Goal: Information Seeking & Learning: Compare options

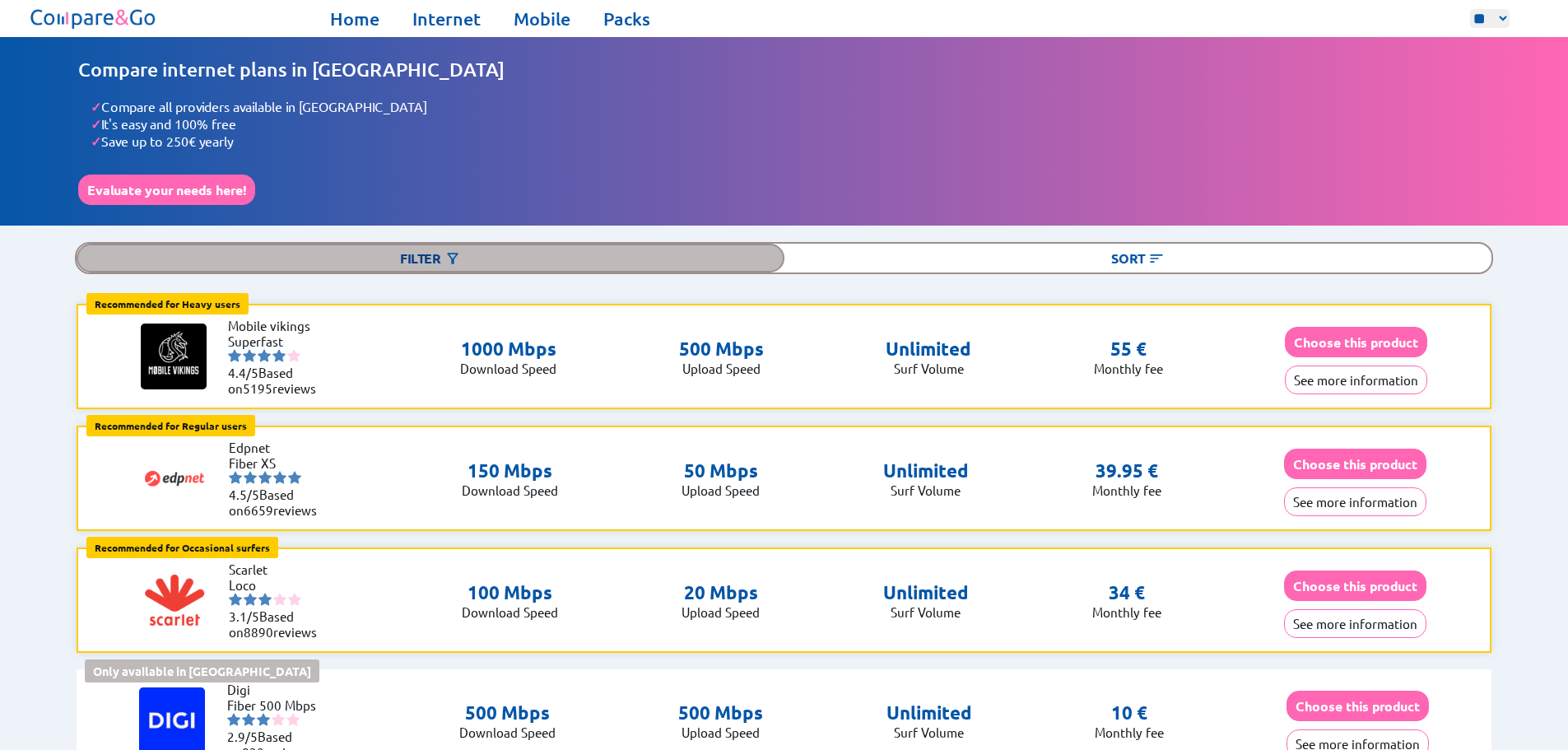
click at [404, 254] on div "Filter" at bounding box center [430, 258] width 708 height 29
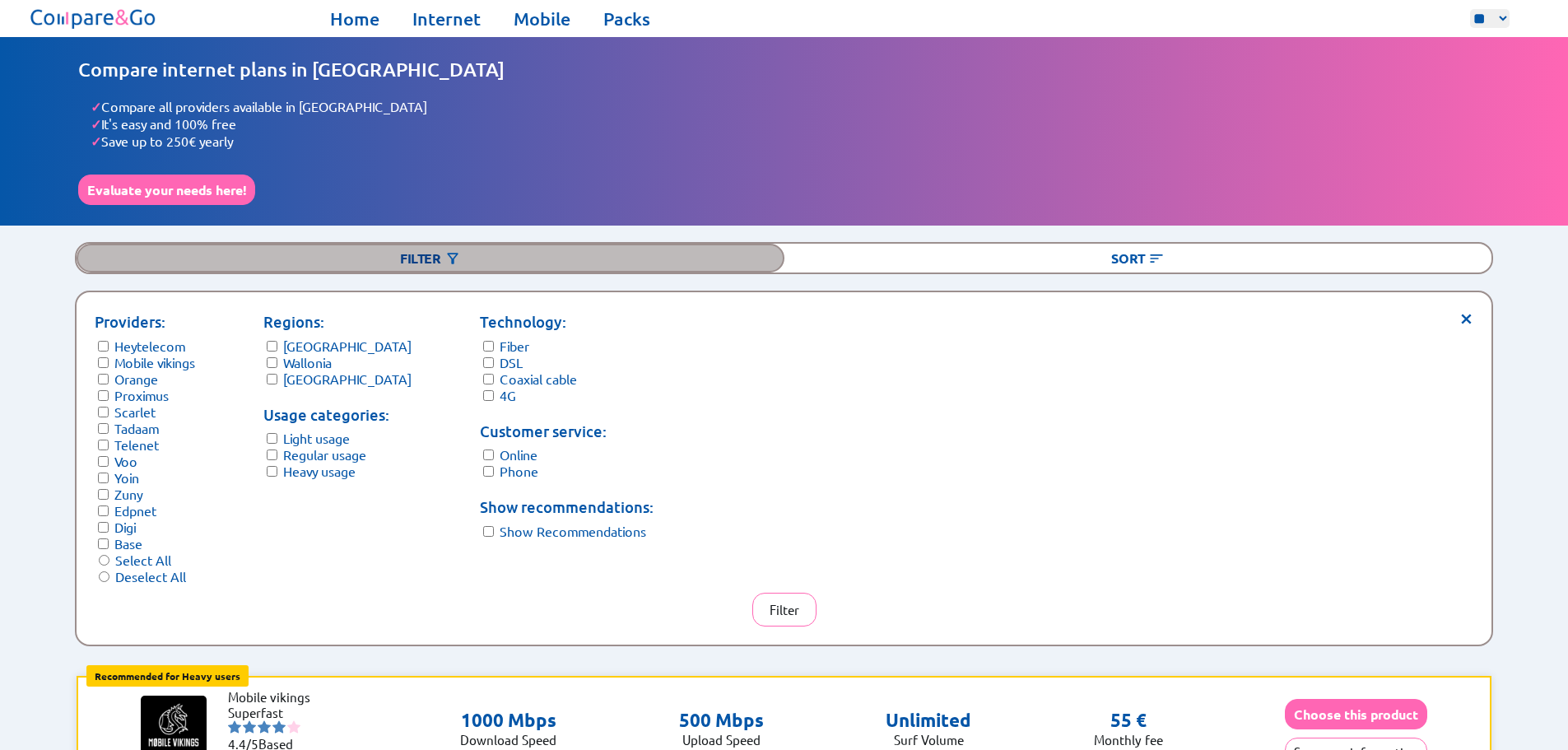
click at [423, 256] on div "Filter" at bounding box center [430, 258] width 708 height 29
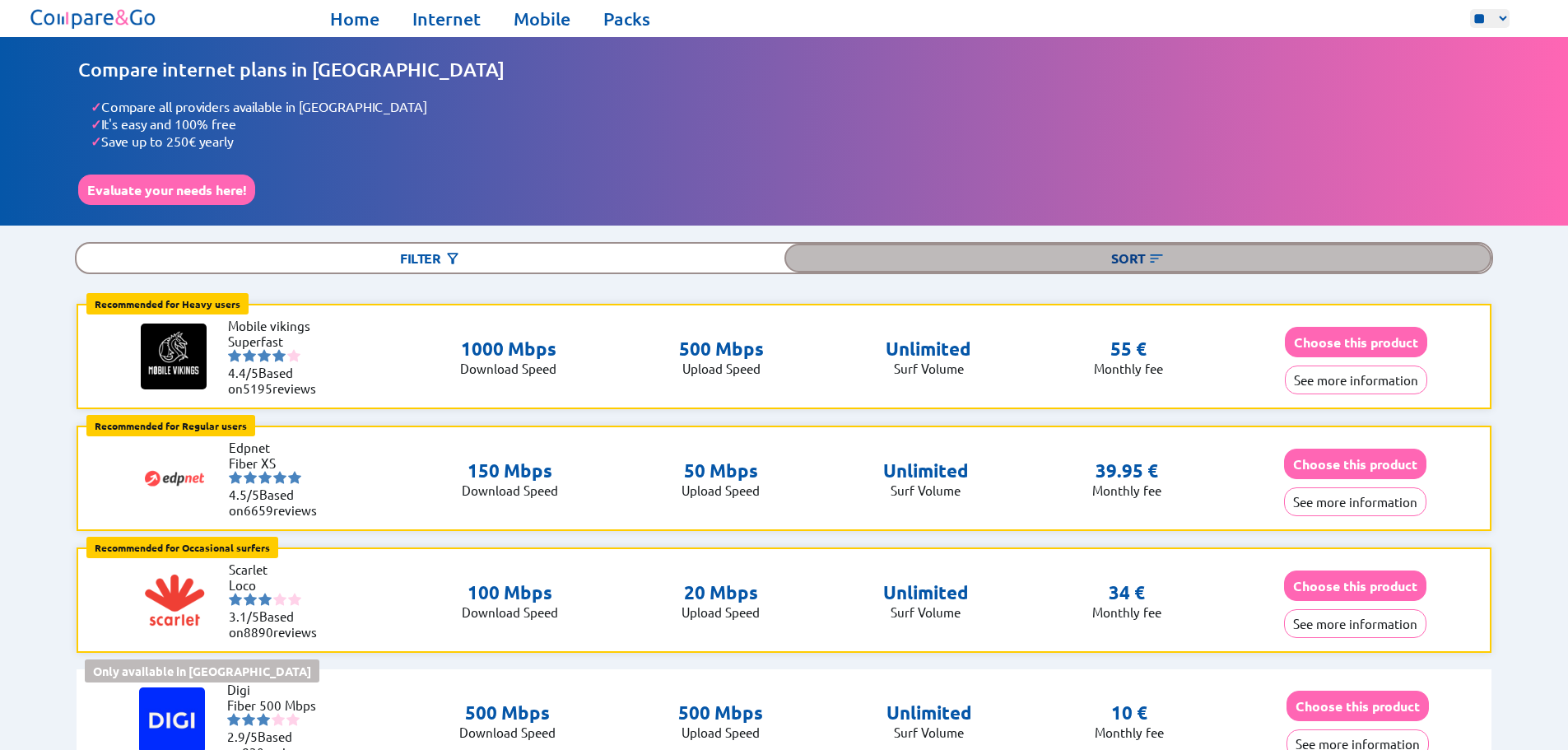
click at [1131, 256] on div "Sort" at bounding box center [1137, 258] width 708 height 29
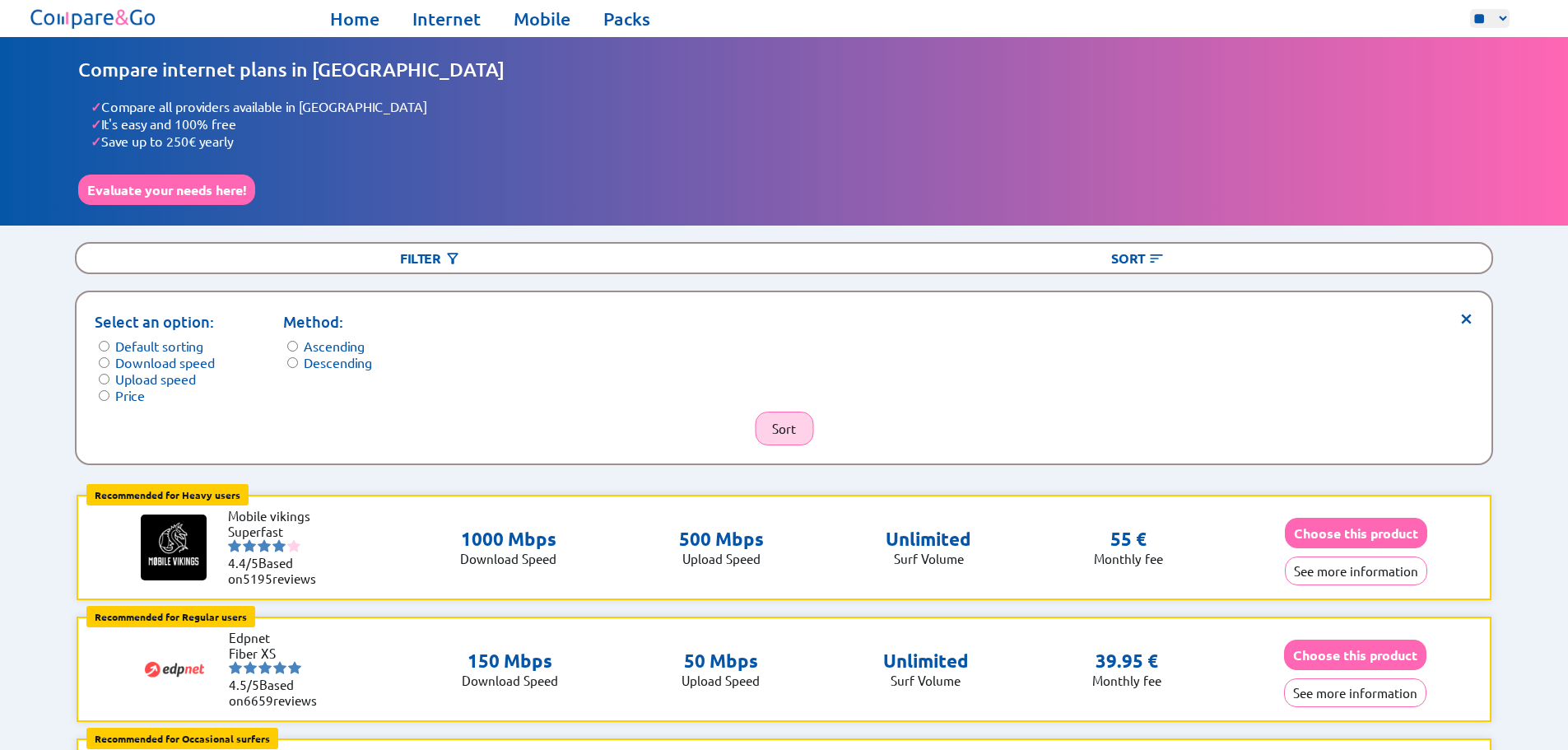
drag, startPoint x: 783, startPoint y: 419, endPoint x: 792, endPoint y: 420, distance: 9.1
click at [783, 419] on button "Sort" at bounding box center [783, 429] width 58 height 34
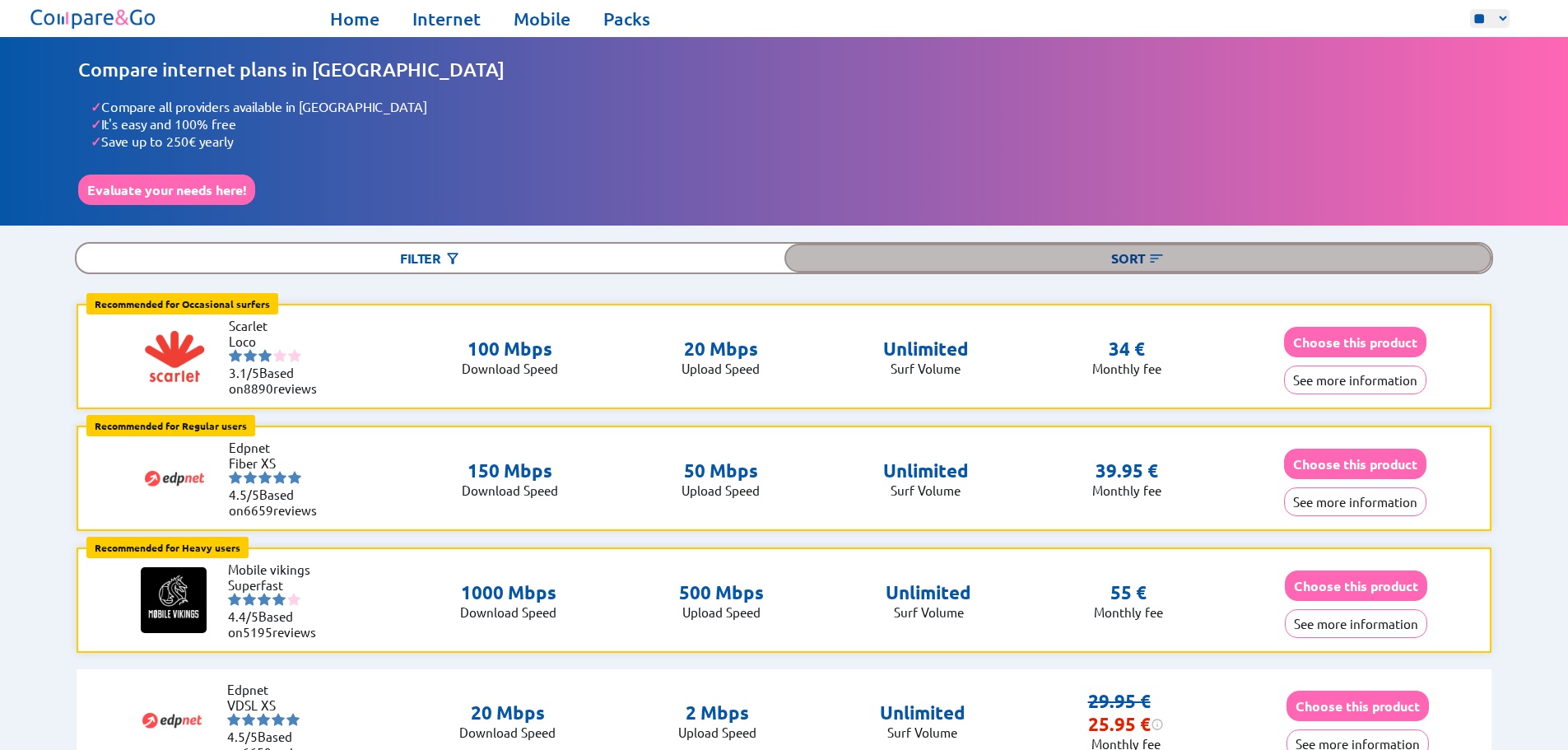
click at [1142, 251] on div "Sort" at bounding box center [1137, 258] width 708 height 29
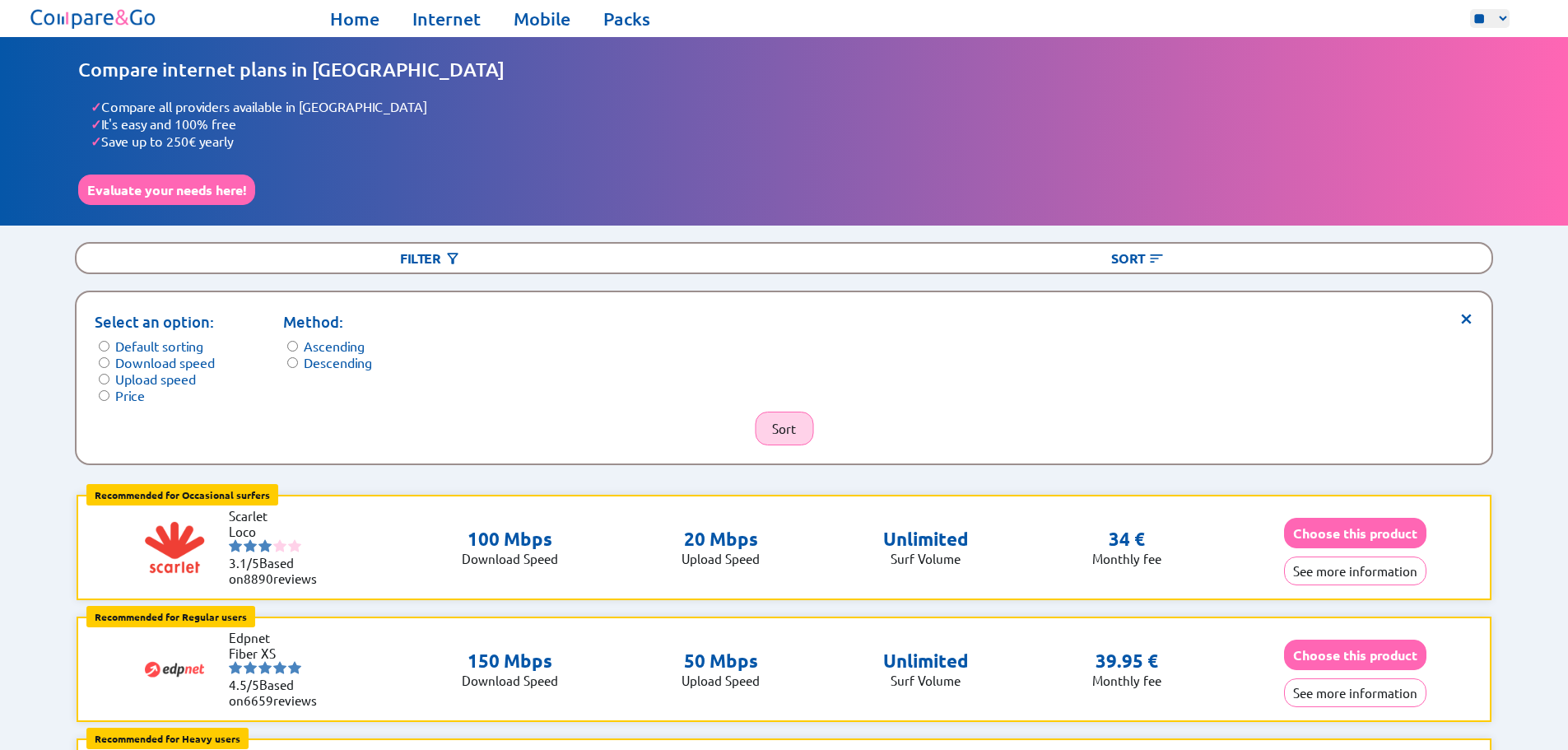
click at [783, 420] on button "Sort" at bounding box center [783, 429] width 58 height 34
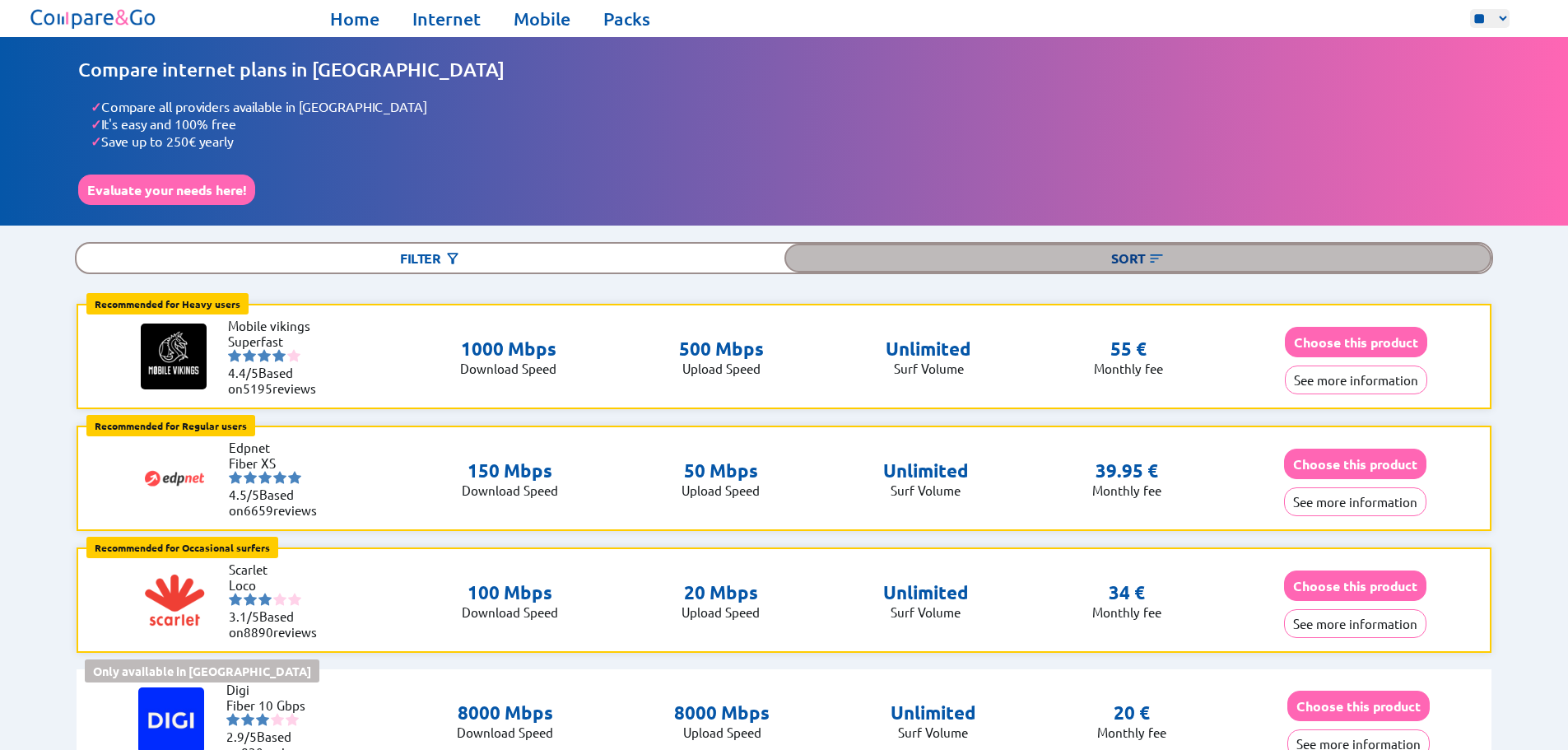
click at [1109, 255] on div "Sort" at bounding box center [1137, 258] width 708 height 29
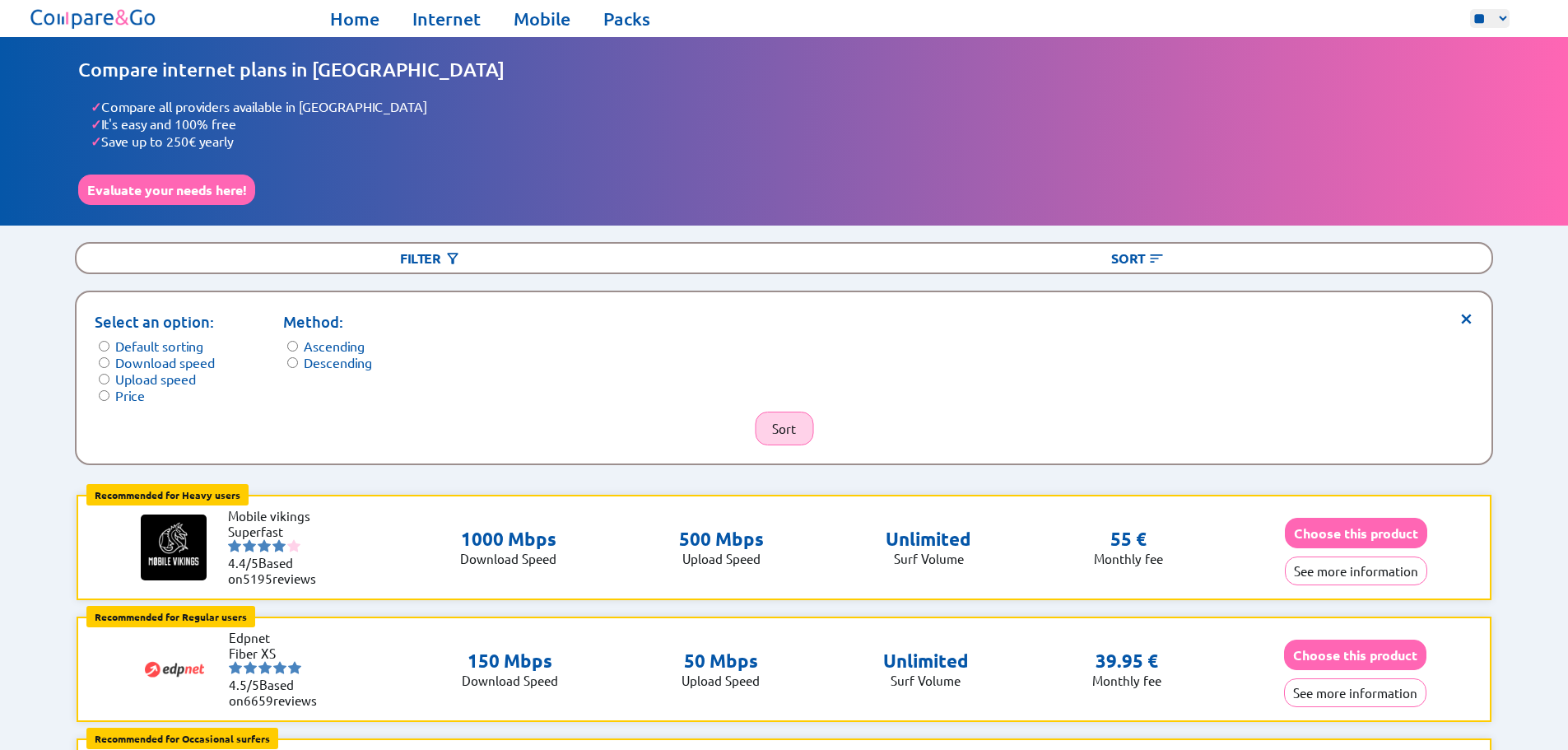
click at [791, 416] on button "Sort" at bounding box center [783, 429] width 58 height 34
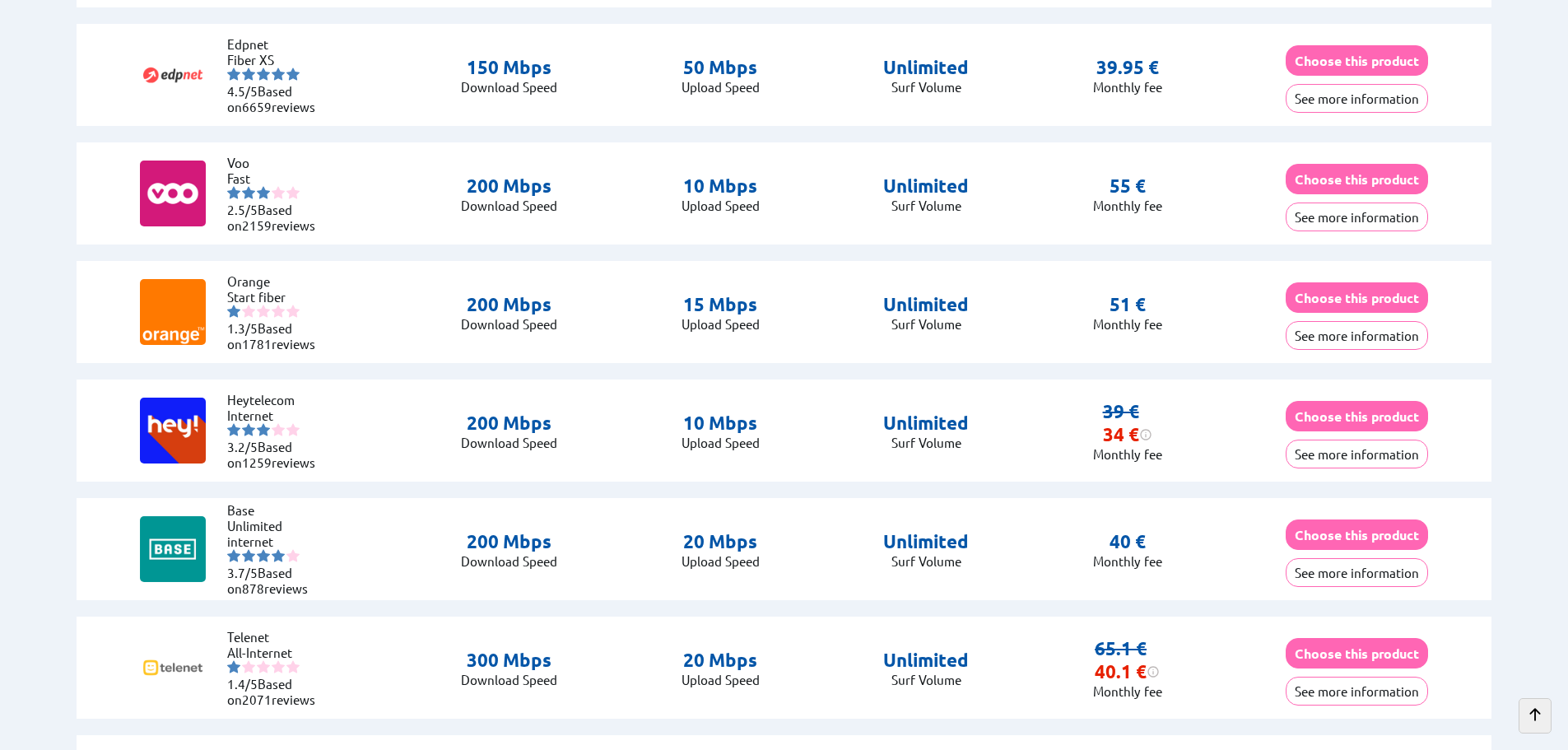
scroll to position [2689, 0]
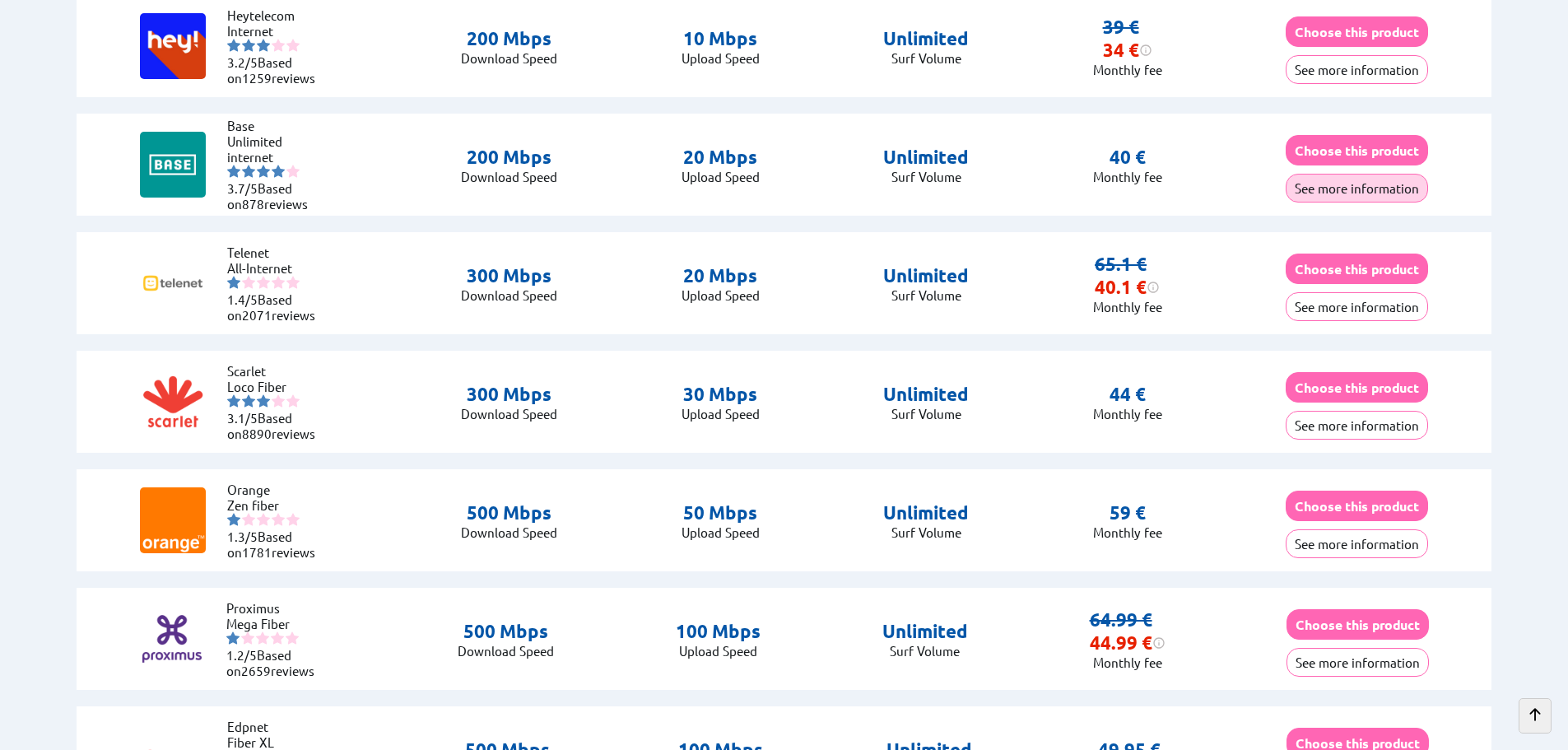
click at [1357, 187] on button "See more information" at bounding box center [1357, 188] width 142 height 29
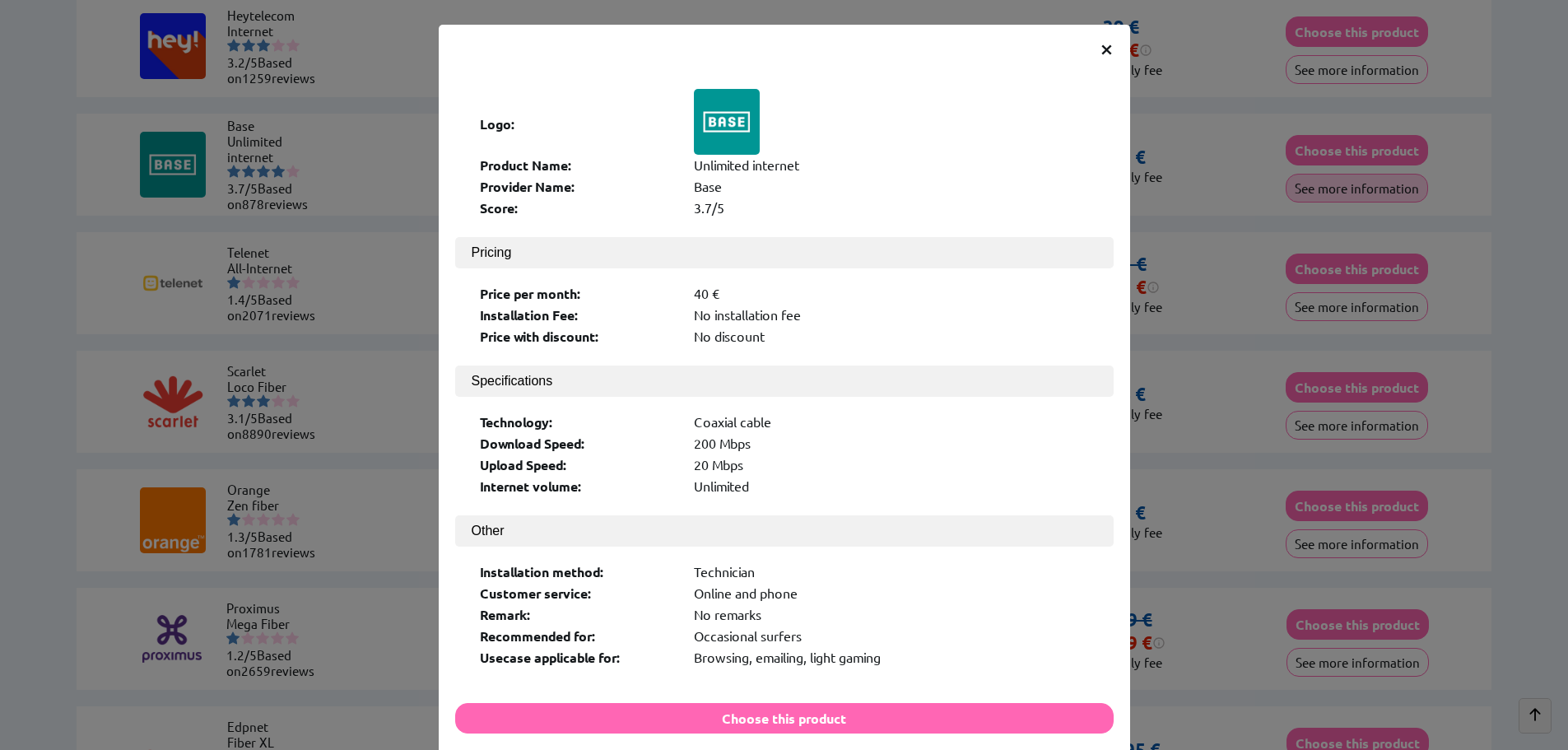
scroll to position [2688, 0]
click at [1102, 49] on span "×" at bounding box center [1107, 48] width 14 height 30
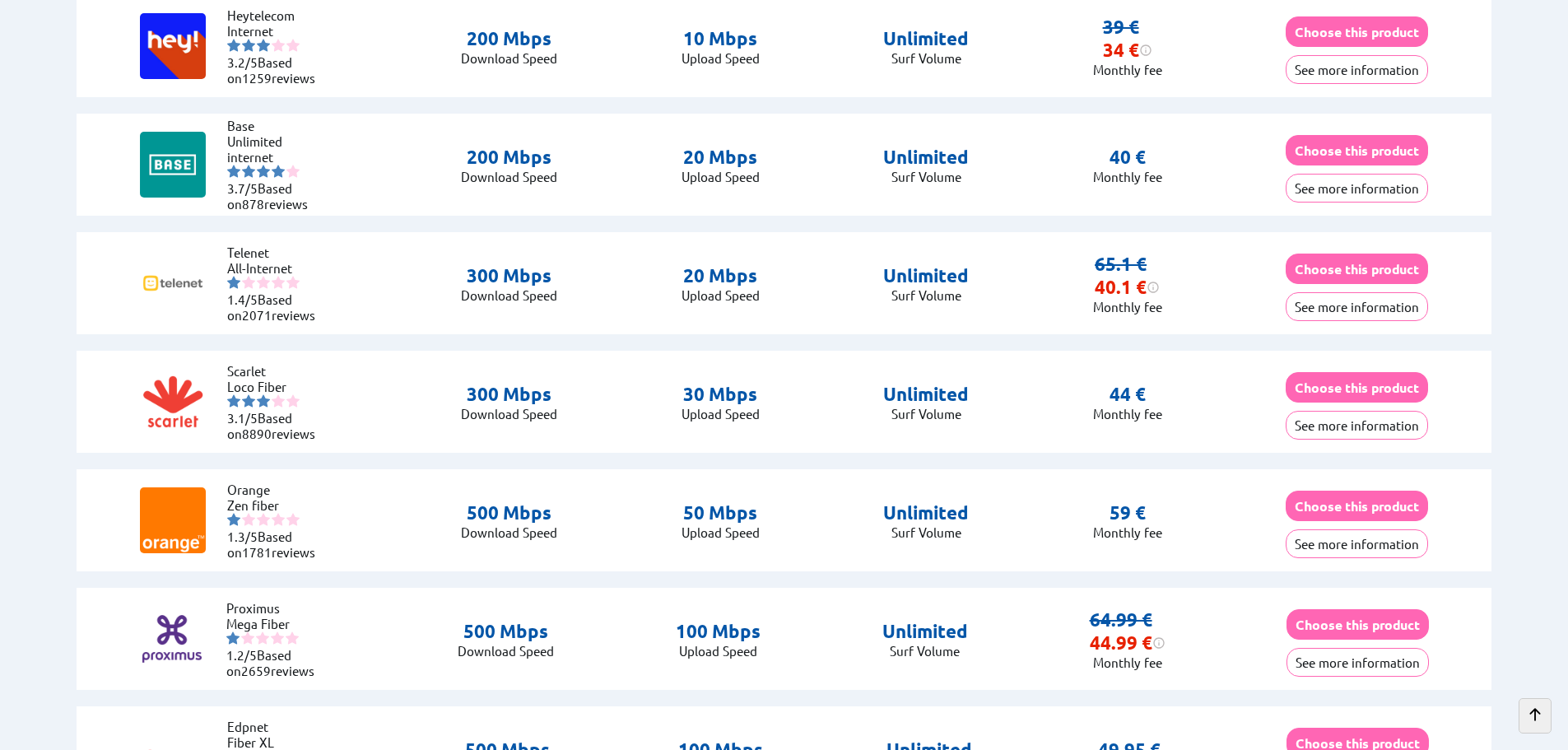
scroll to position [3074, 0]
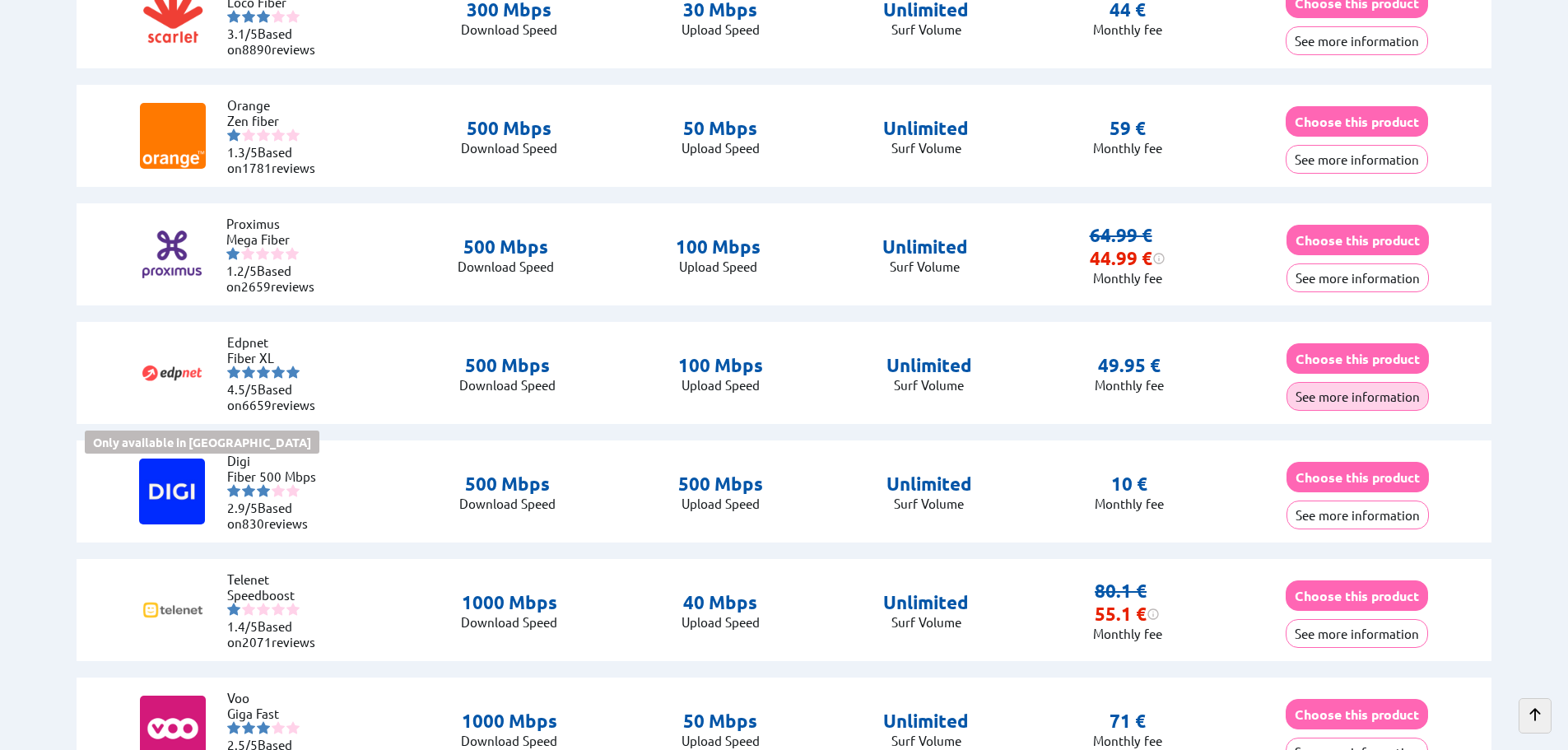
click at [1337, 389] on button "See more information" at bounding box center [1358, 397] width 142 height 29
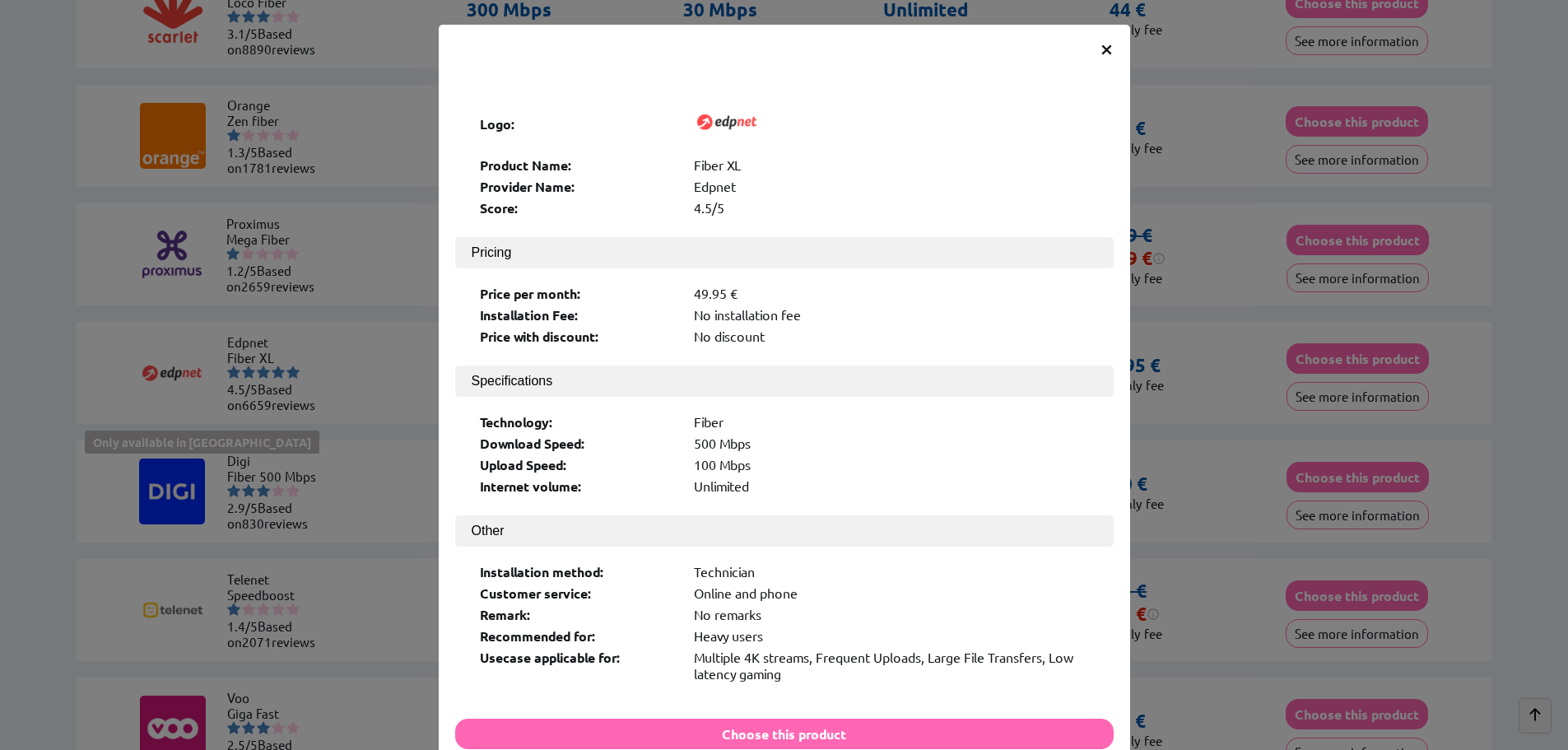
click at [1100, 47] on span "×" at bounding box center [1107, 48] width 14 height 30
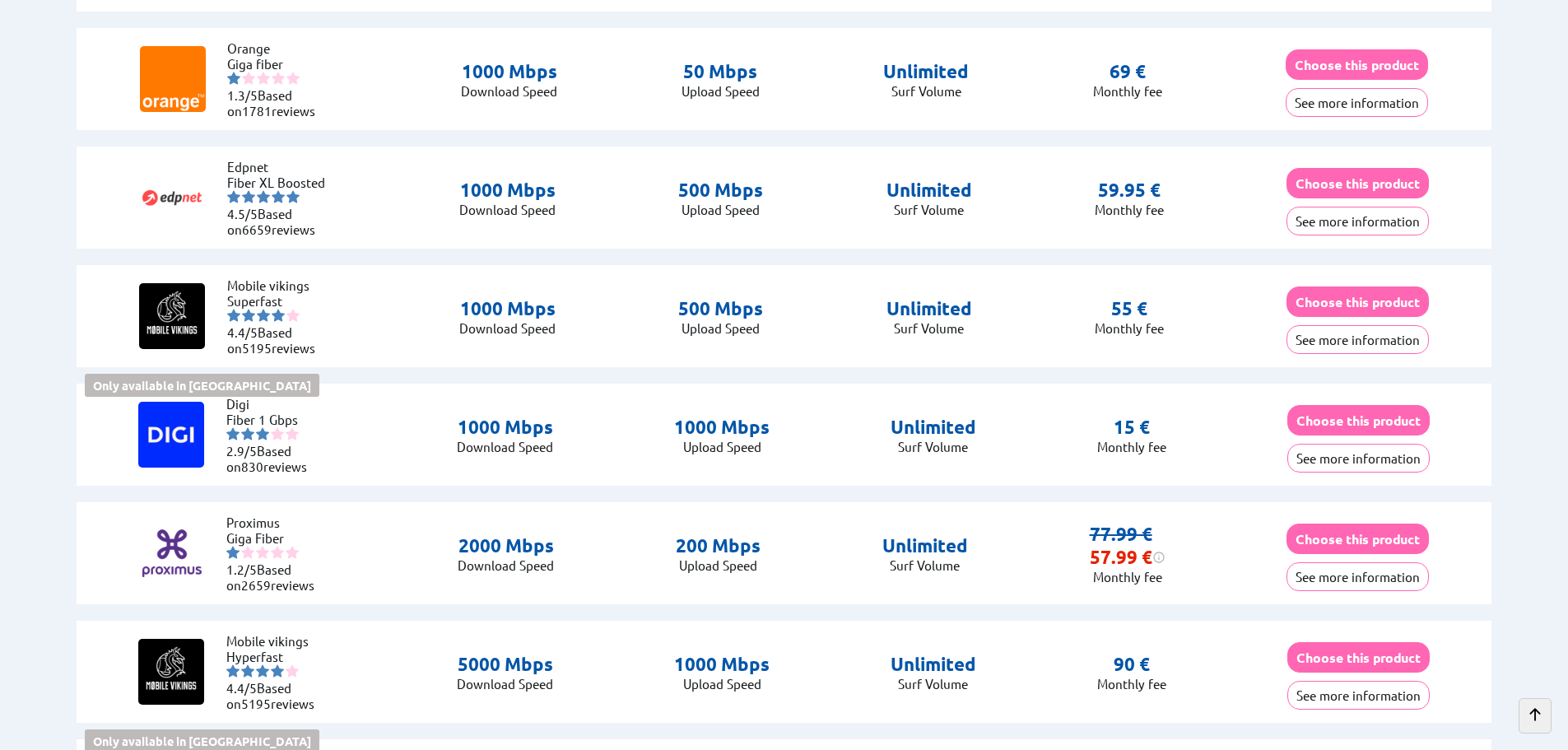
scroll to position [4226, 0]
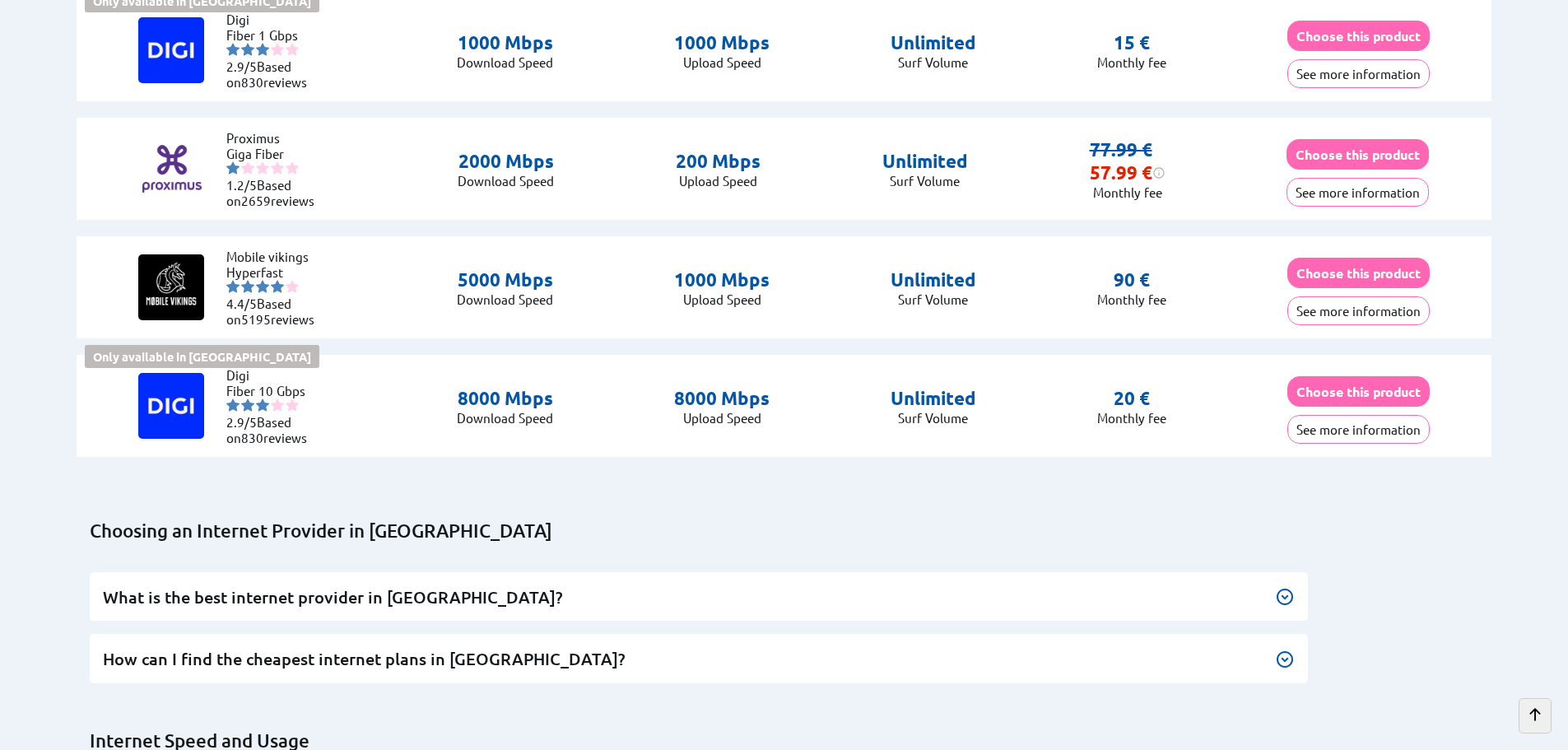
click at [1283, 589] on img at bounding box center [1285, 597] width 20 height 20
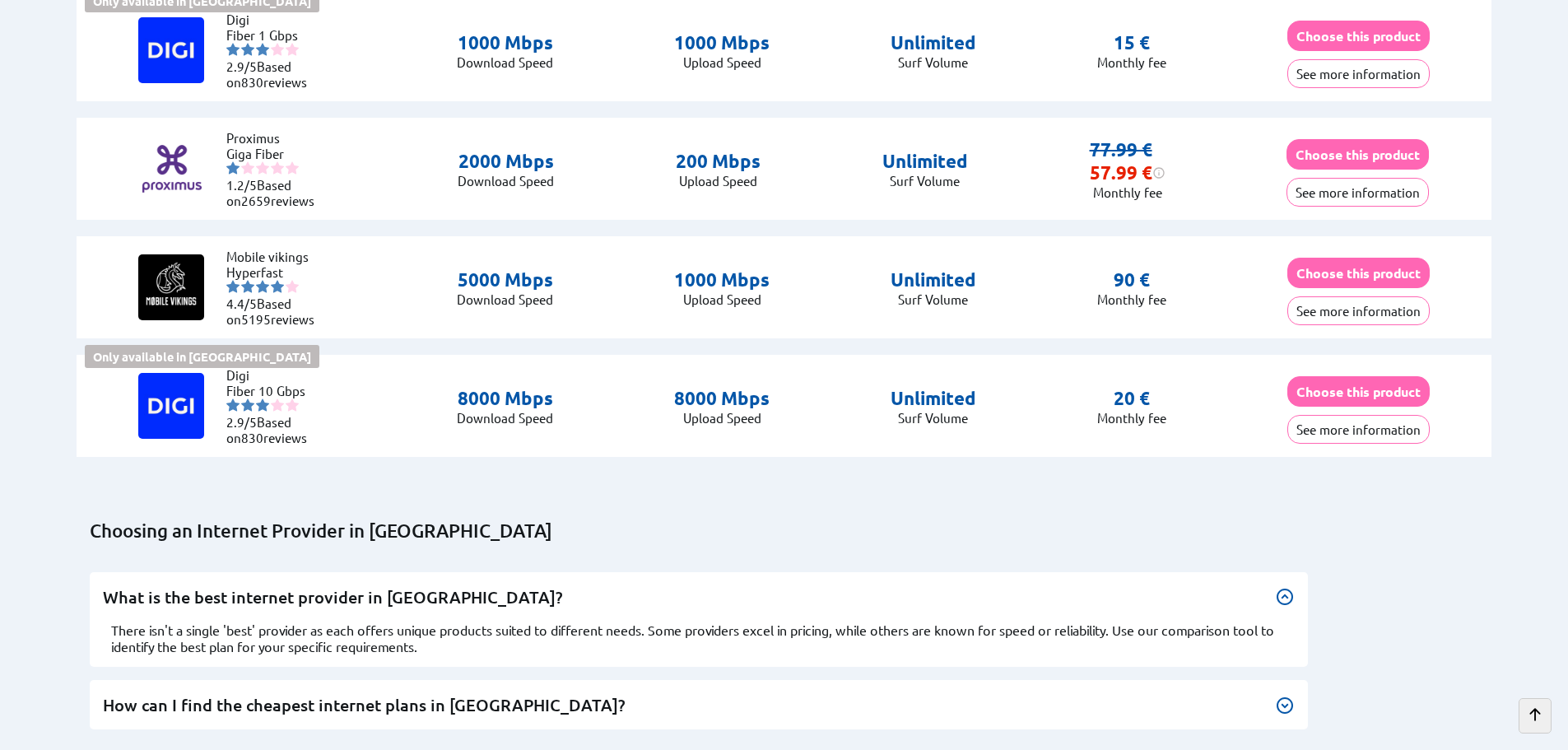
click at [1287, 695] on img at bounding box center [1285, 705] width 20 height 20
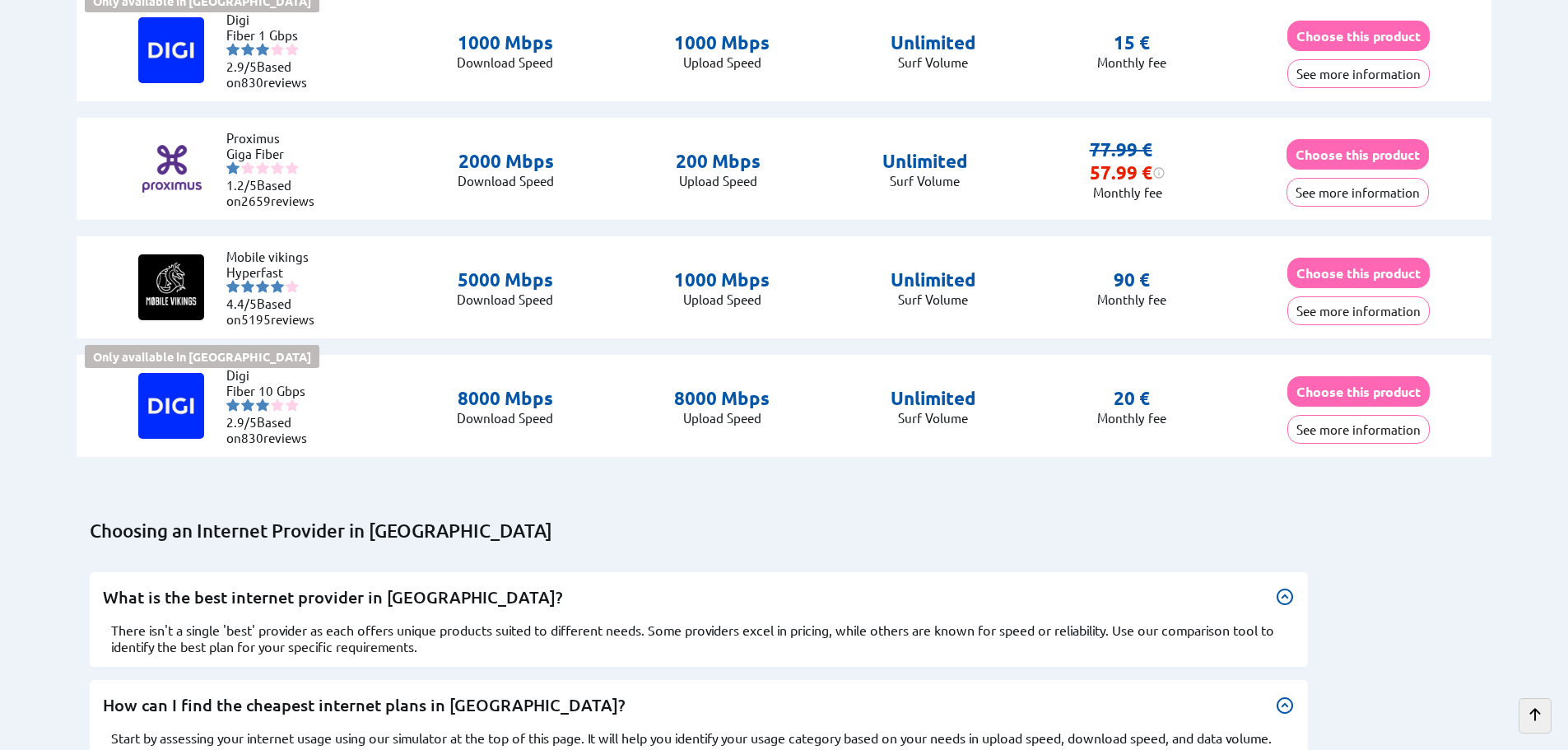
scroll to position [4611, 0]
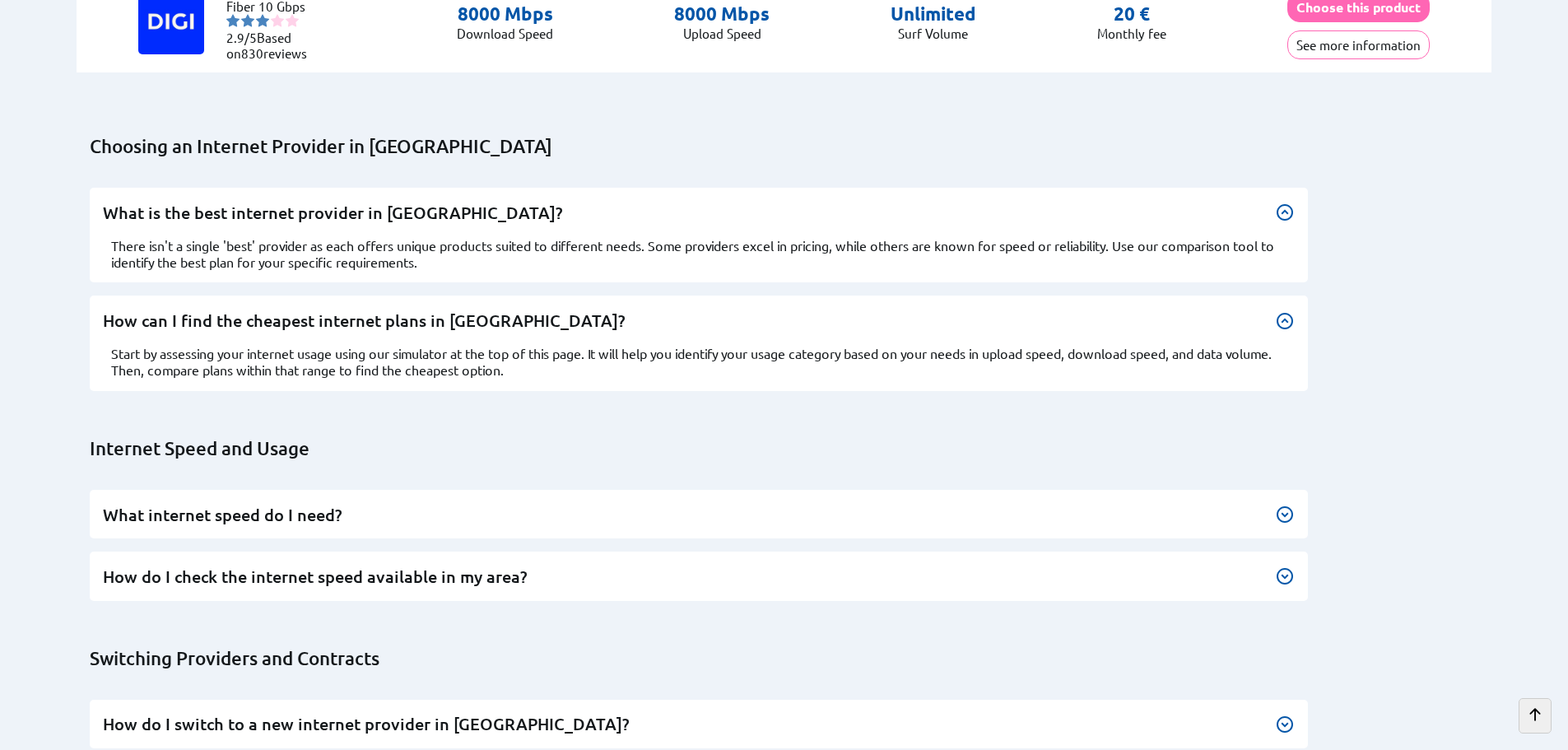
click at [1287, 504] on img at bounding box center [1285, 514] width 20 height 20
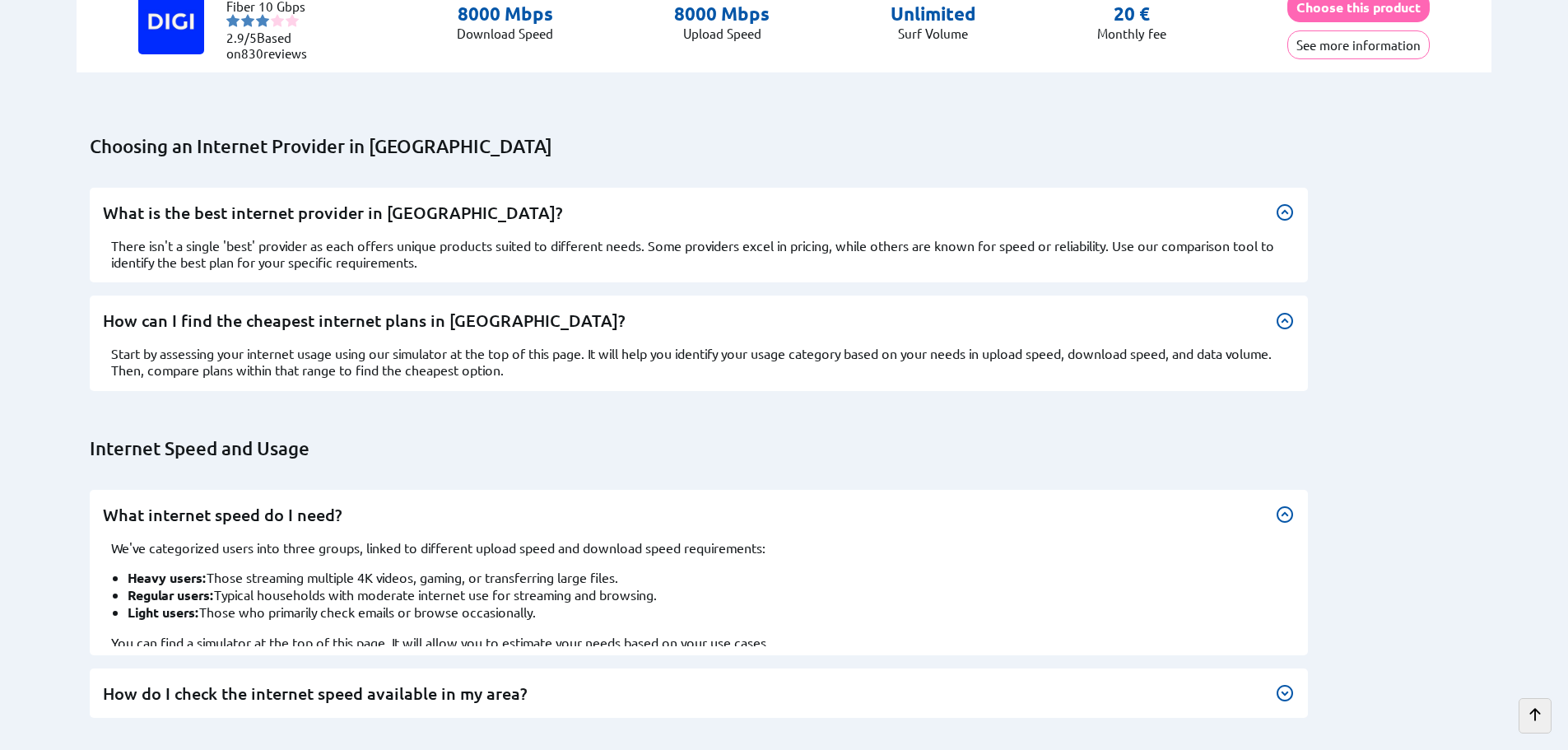
click at [1287, 683] on img at bounding box center [1285, 693] width 20 height 20
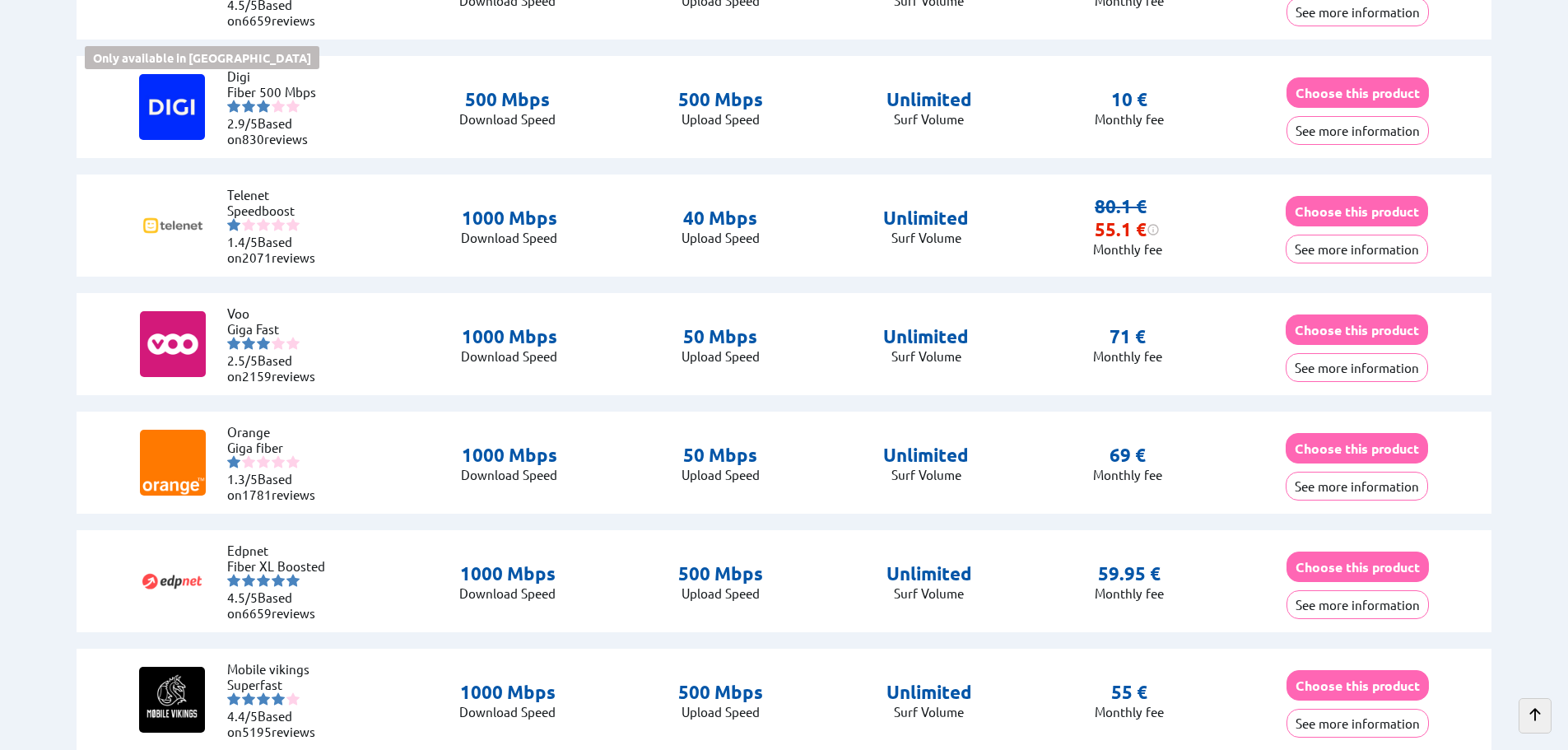
scroll to position [3074, 0]
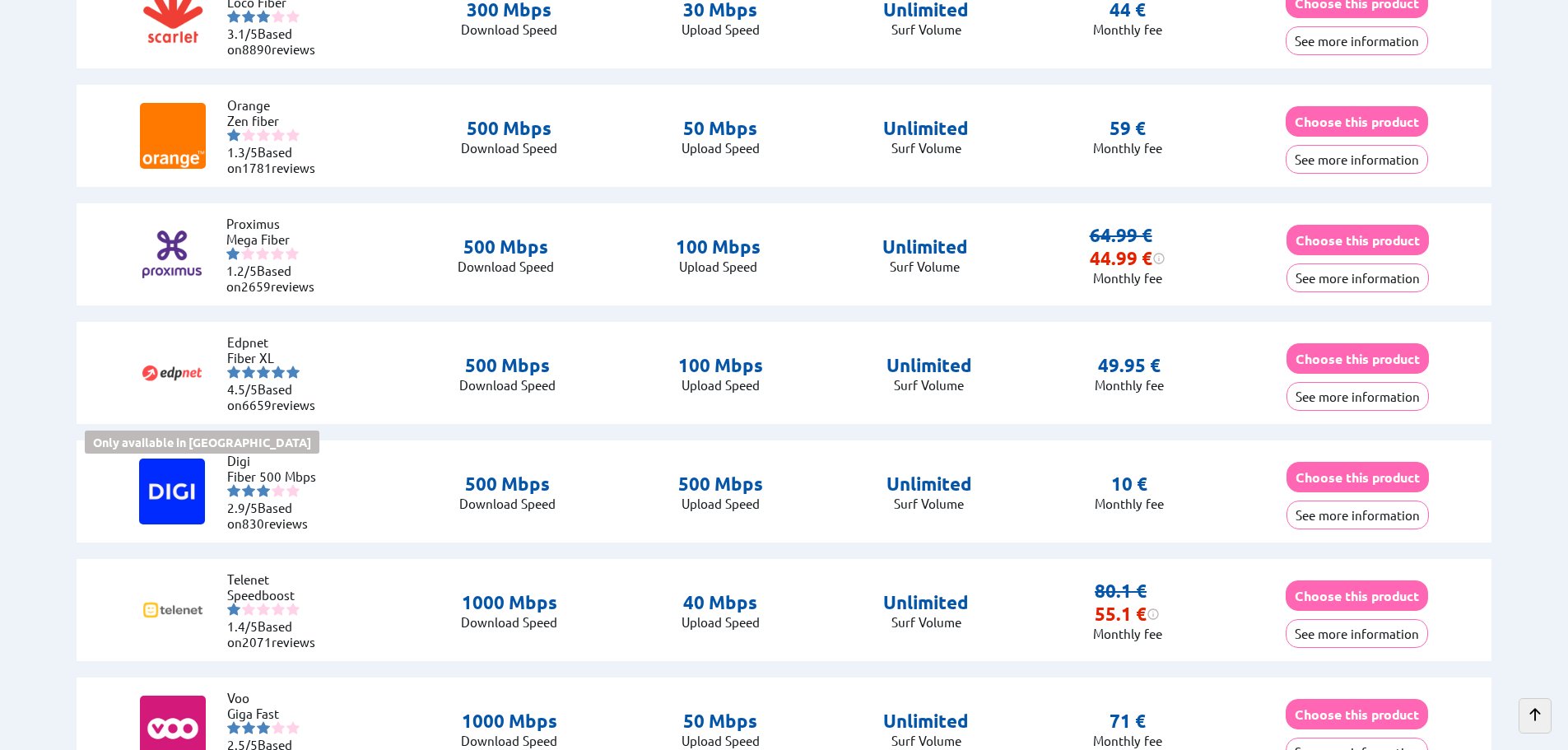
click at [1373, 393] on button "See more information" at bounding box center [1358, 397] width 142 height 29
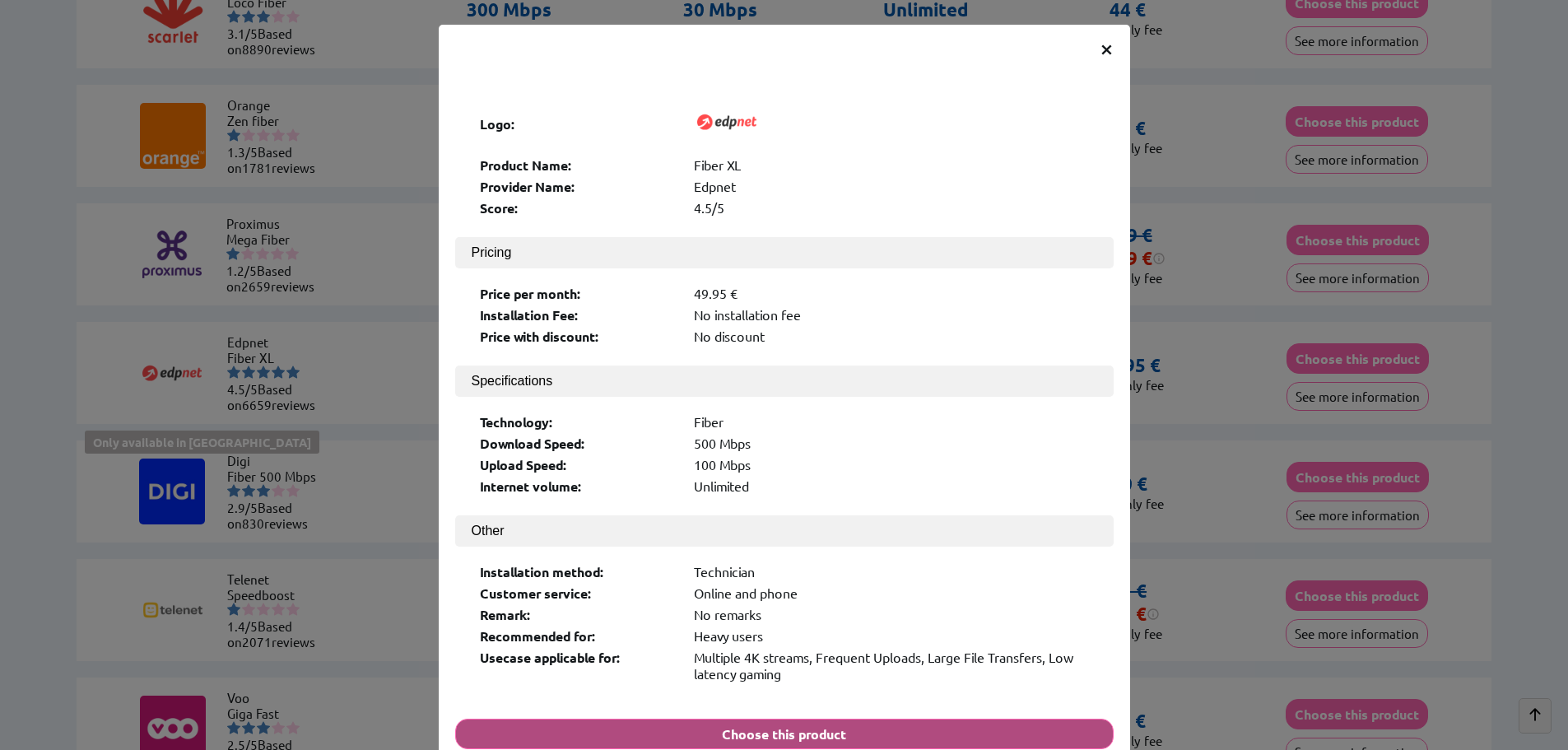
click at [776, 719] on button "Choose this product" at bounding box center [784, 734] width 658 height 31
click at [775, 719] on button "Choose this product" at bounding box center [784, 734] width 658 height 31
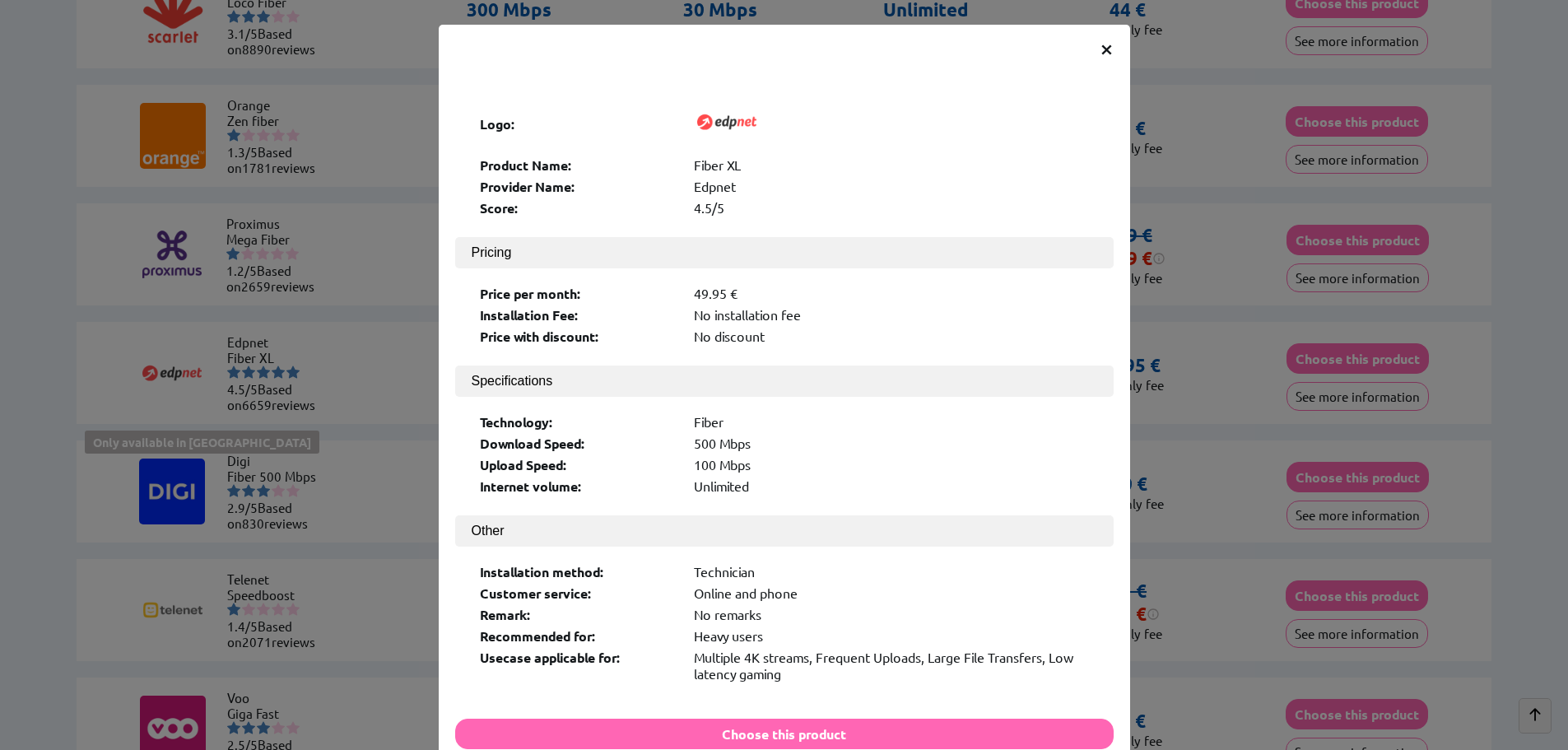
click at [1101, 49] on span "×" at bounding box center [1107, 48] width 14 height 30
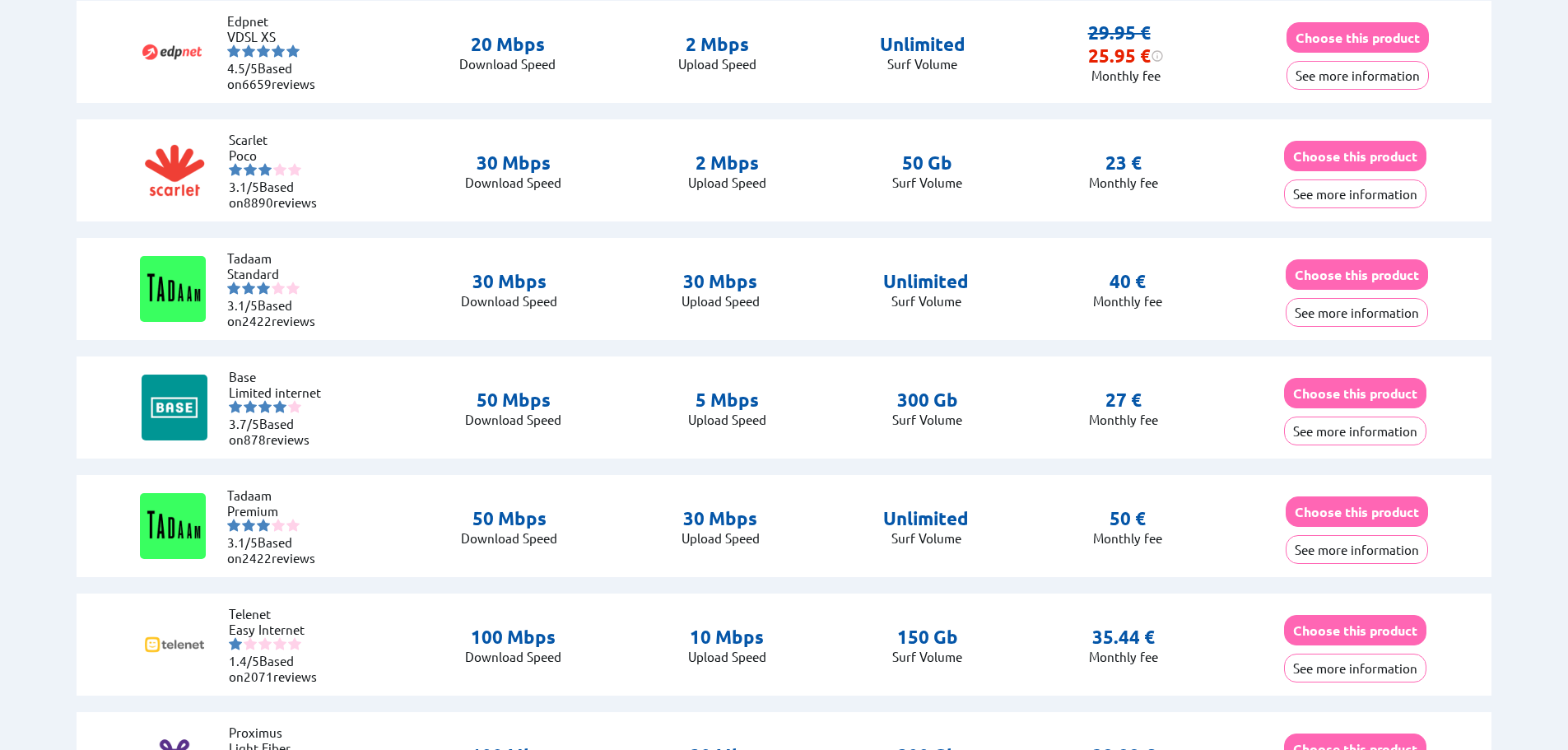
scroll to position [0, 0]
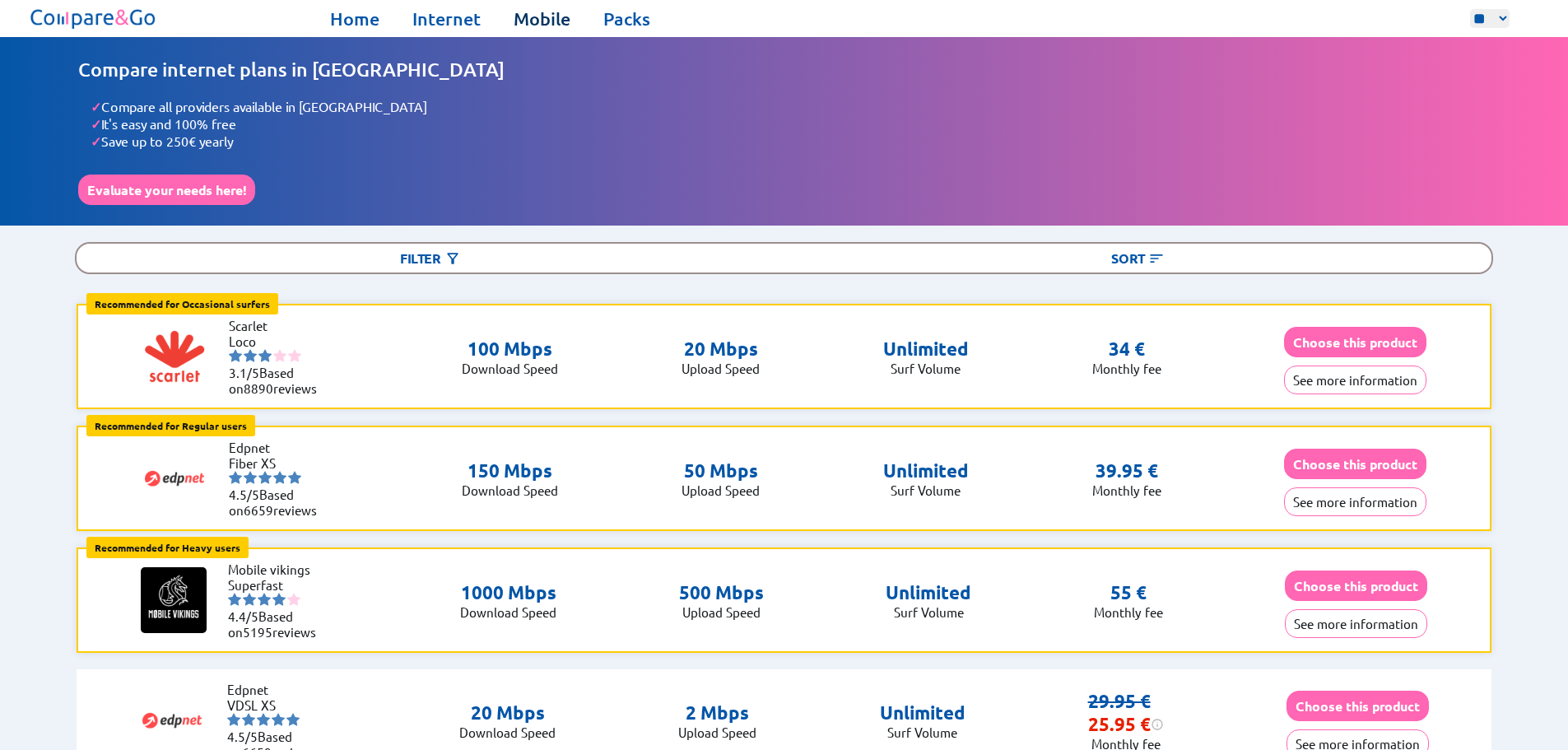
click at [545, 22] on link "Mobile" at bounding box center [541, 19] width 57 height 23
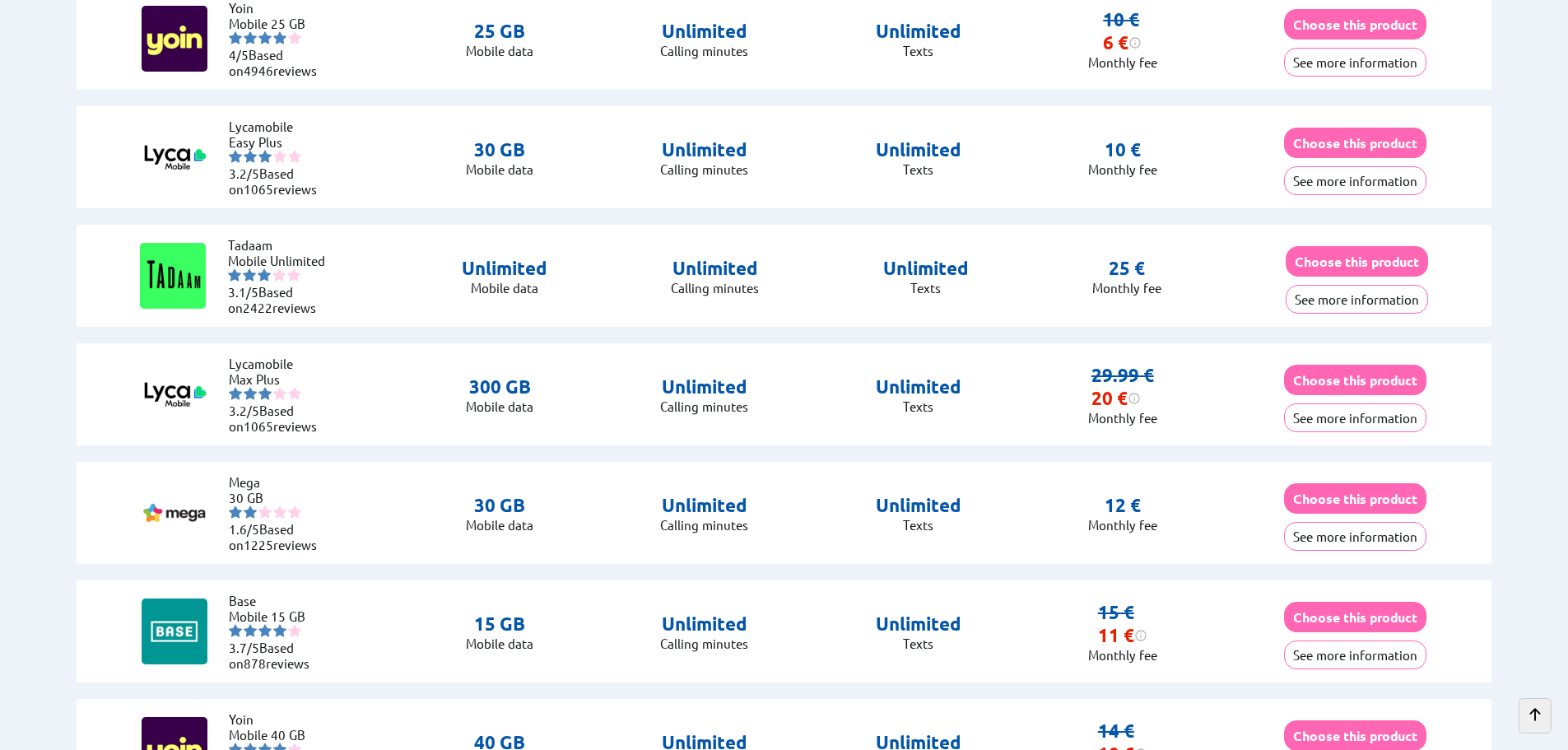
scroll to position [1537, 0]
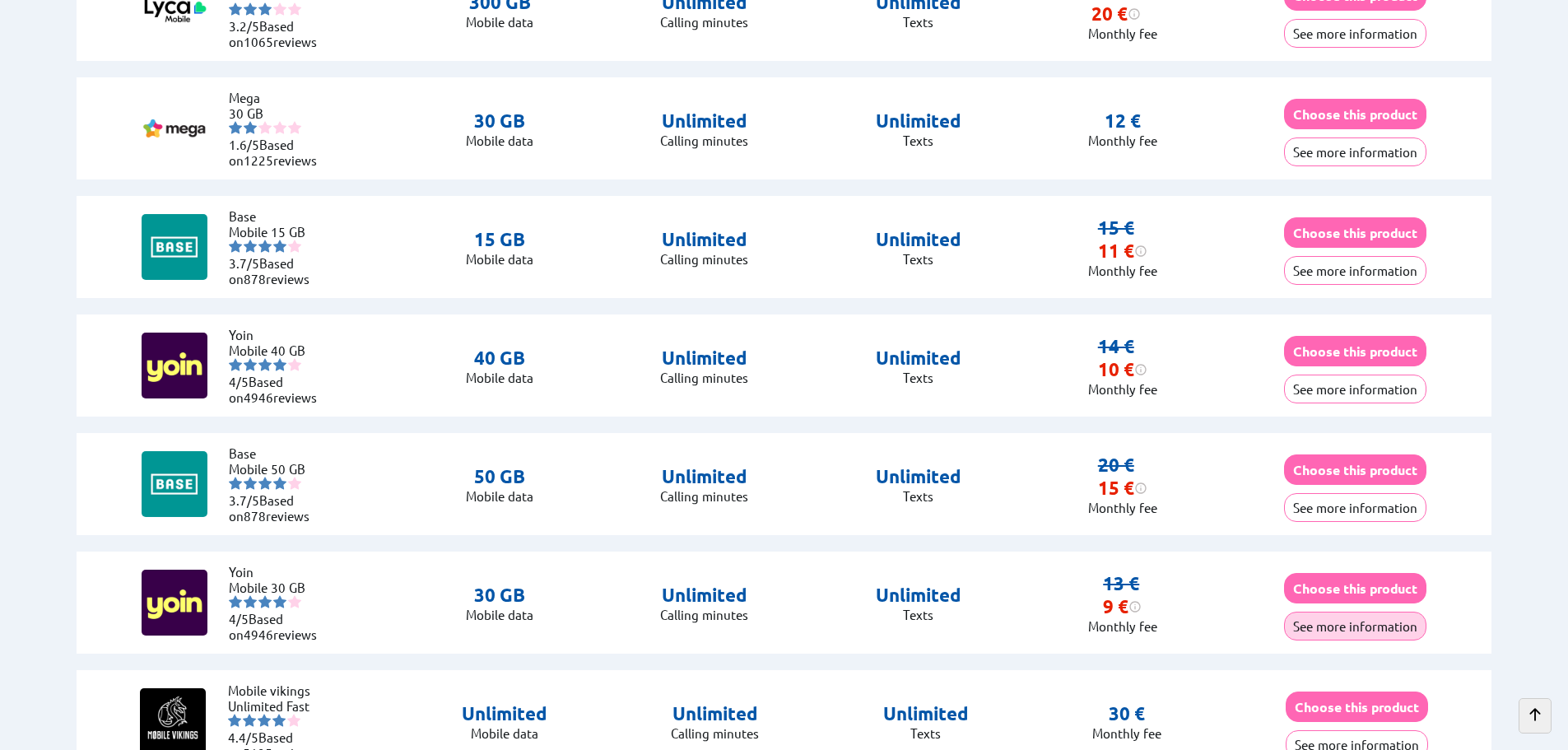
click at [1327, 620] on button "See more information" at bounding box center [1355, 626] width 142 height 29
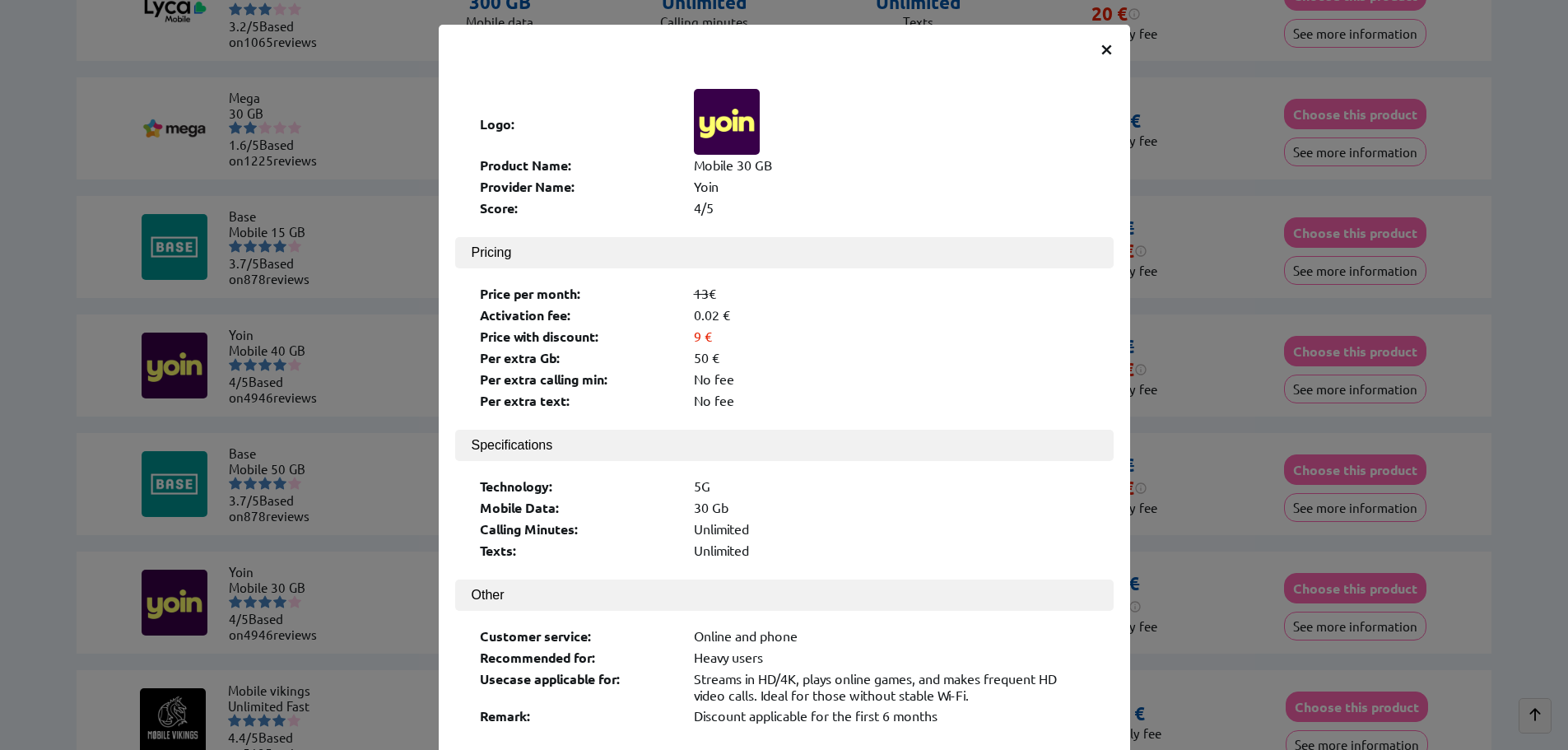
click at [1100, 49] on span "×" at bounding box center [1107, 48] width 14 height 30
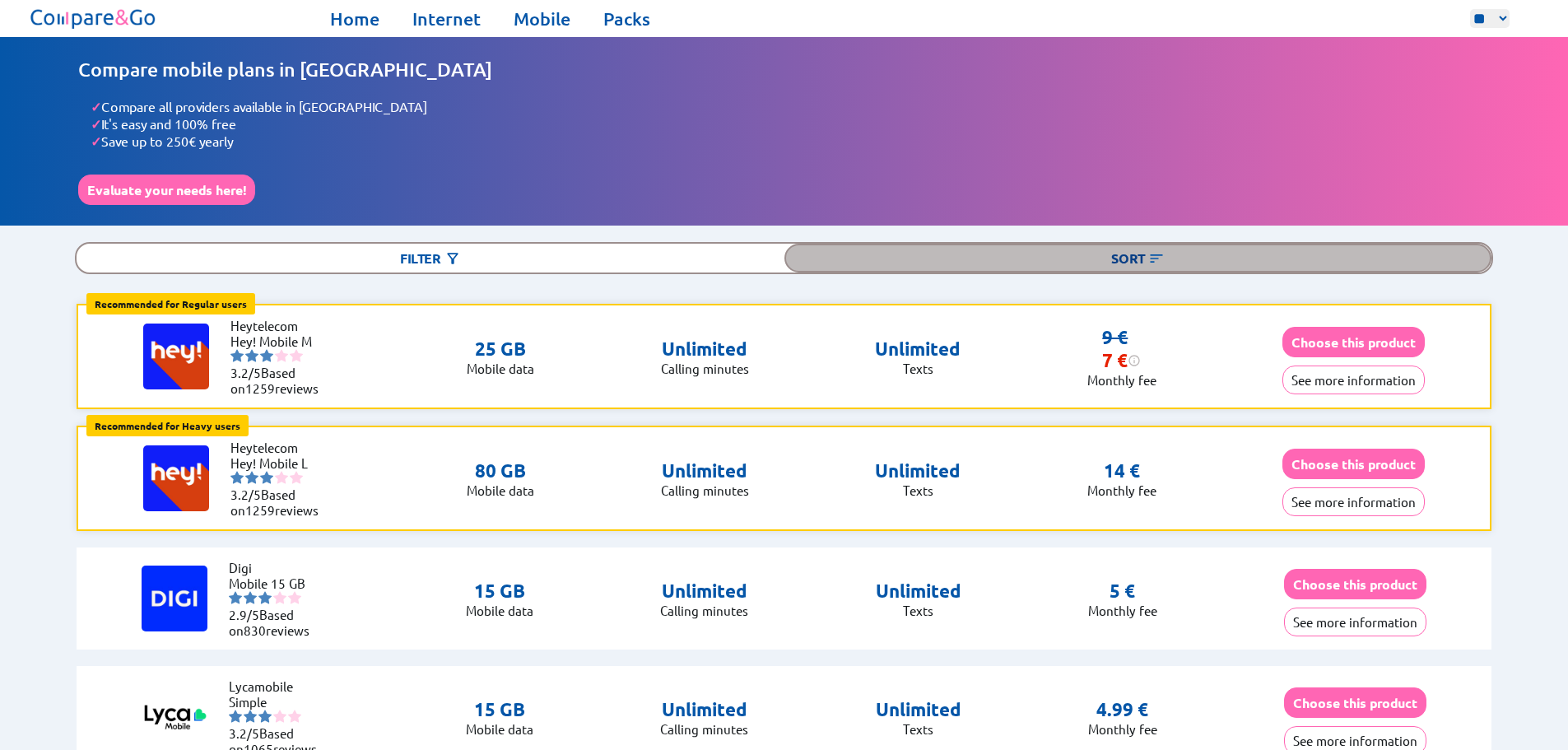
click at [1146, 258] on div "Sort" at bounding box center [1137, 258] width 708 height 29
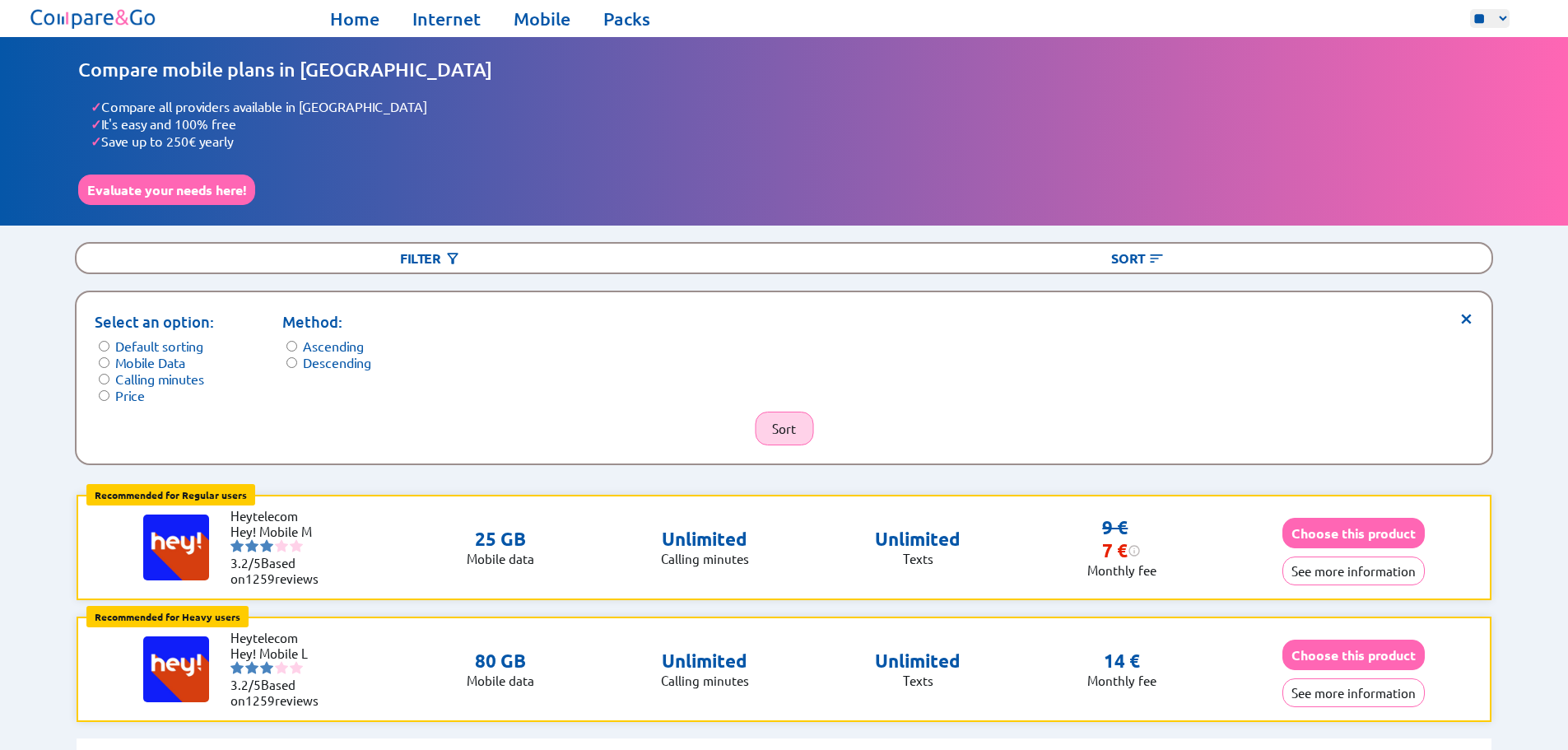
click at [785, 424] on button "Sort" at bounding box center [783, 429] width 58 height 34
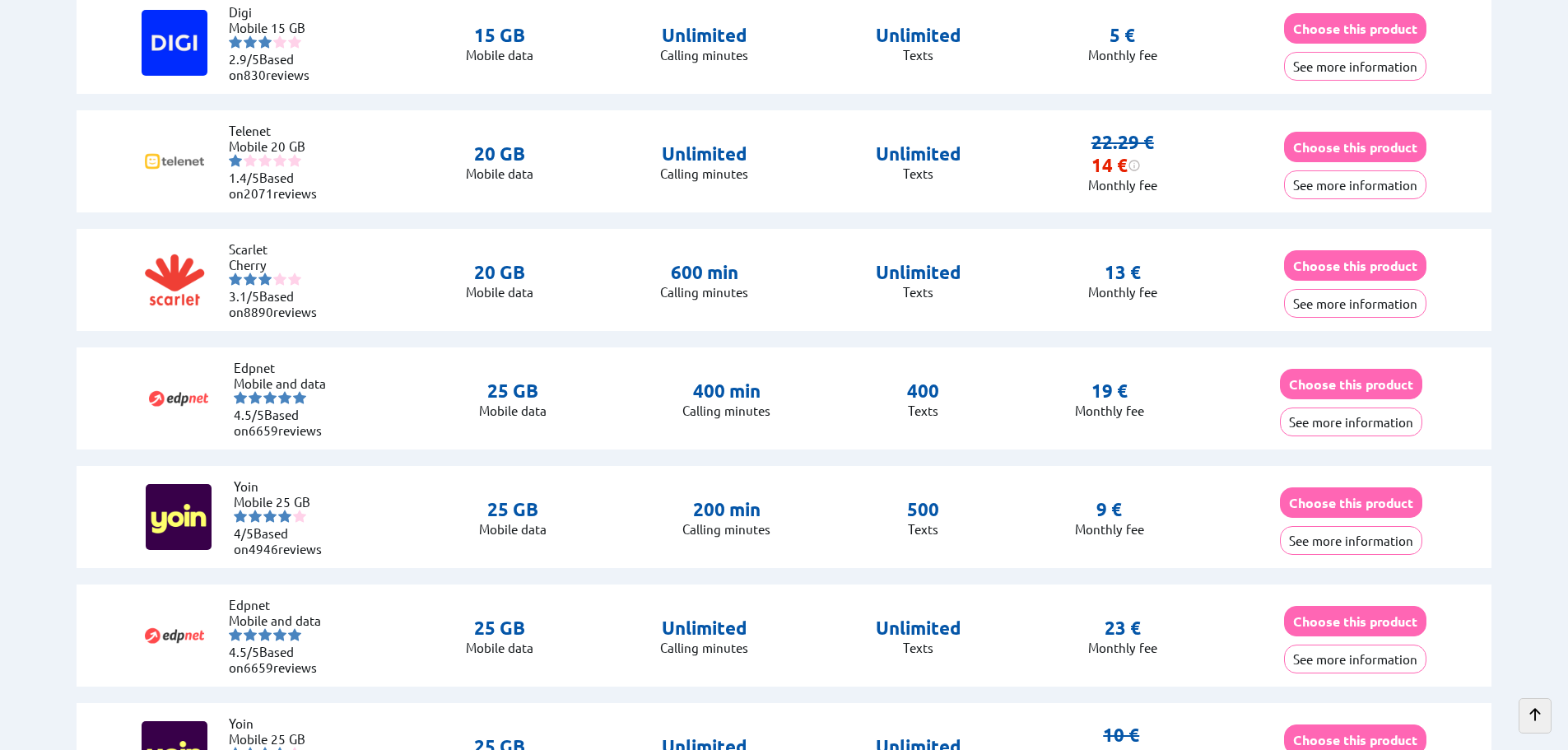
scroll to position [3073, 0]
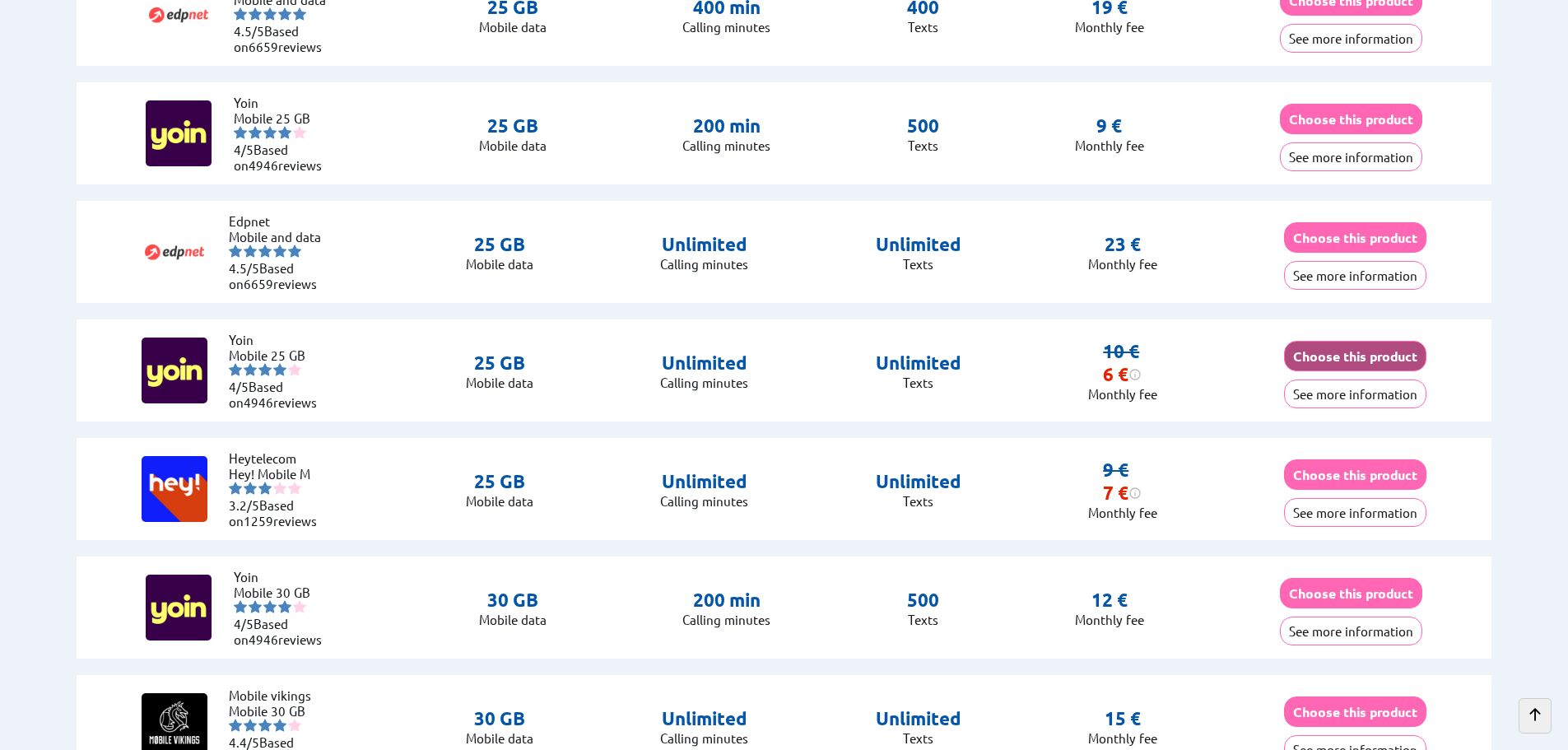
click at [1326, 354] on button "Choose this product" at bounding box center [1355, 356] width 142 height 31
click at [1365, 350] on button "Choose this product" at bounding box center [1355, 356] width 142 height 31
